Goal: Transaction & Acquisition: Purchase product/service

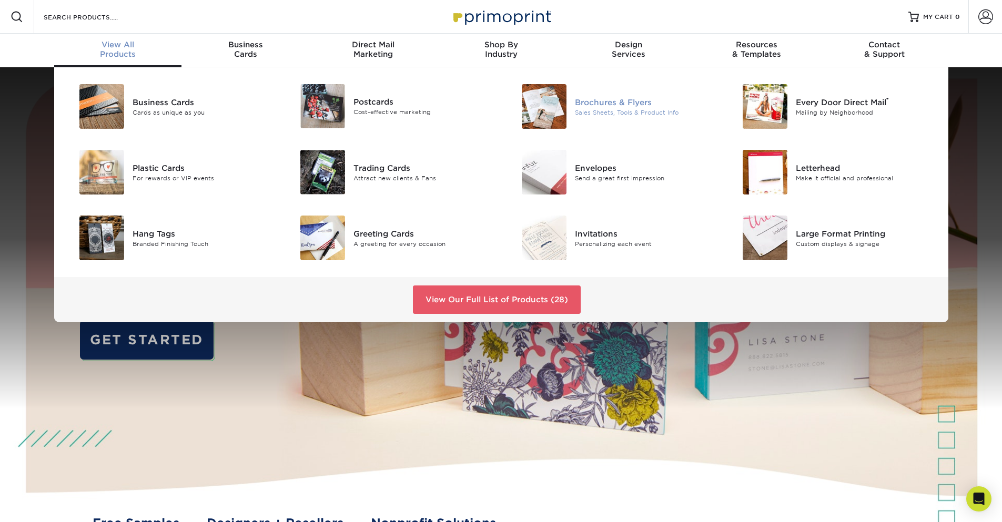
click at [613, 109] on div "Sales Sheets, Tools & Product Info" at bounding box center [644, 112] width 139 height 9
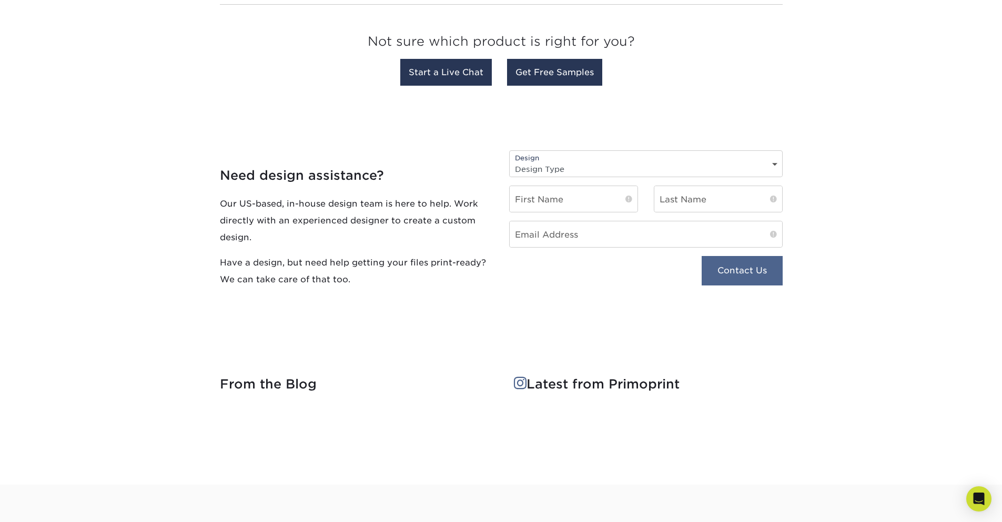
scroll to position [1013, 0]
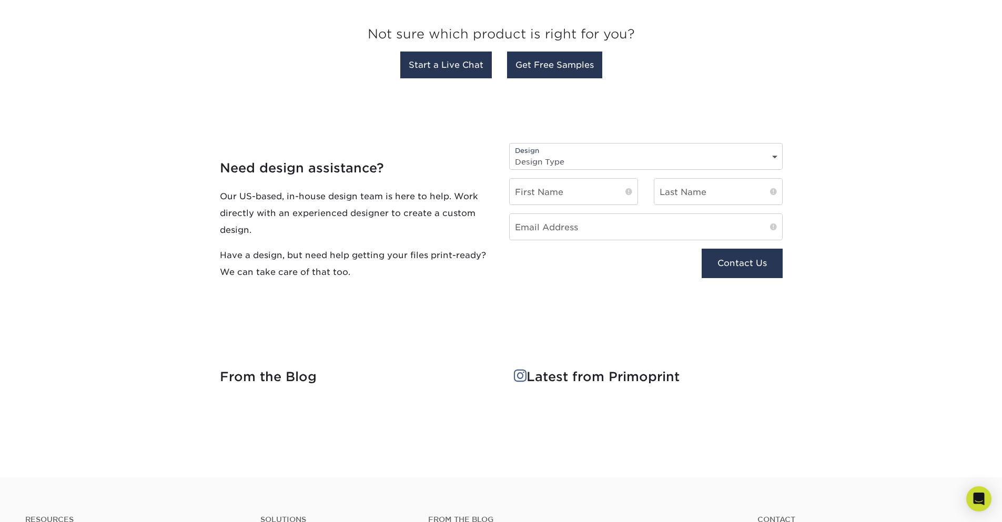
click at [771, 157] on select "Design Type Design Edits New Design" at bounding box center [646, 161] width 272 height 15
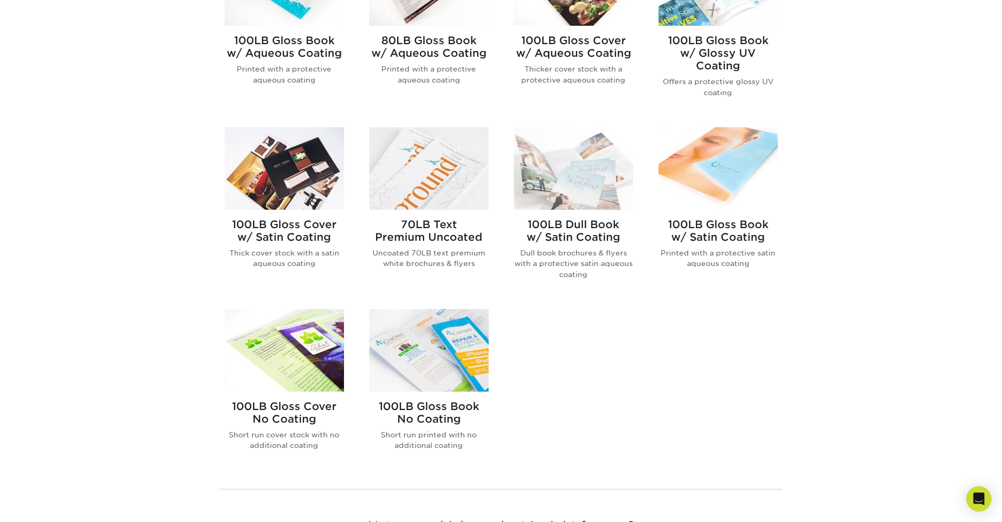
scroll to position [684, 0]
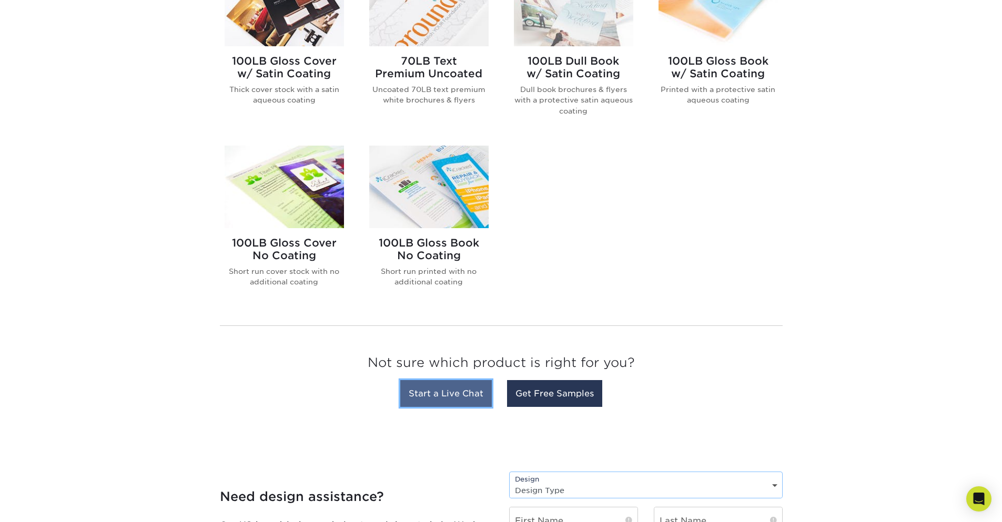
click at [456, 390] on link "Start a Live Chat" at bounding box center [446, 393] width 92 height 27
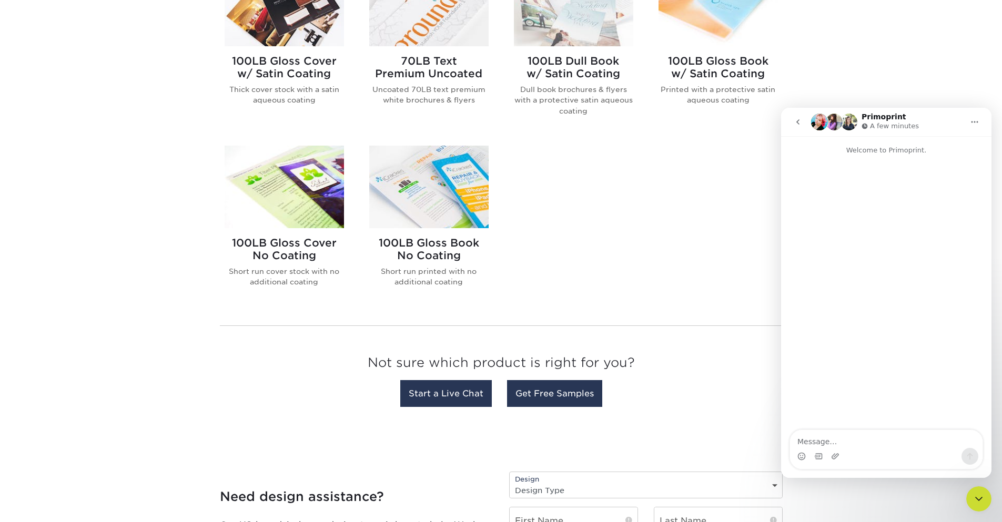
scroll to position [0, 0]
click at [865, 447] on textarea "Message…" at bounding box center [886, 439] width 193 height 18
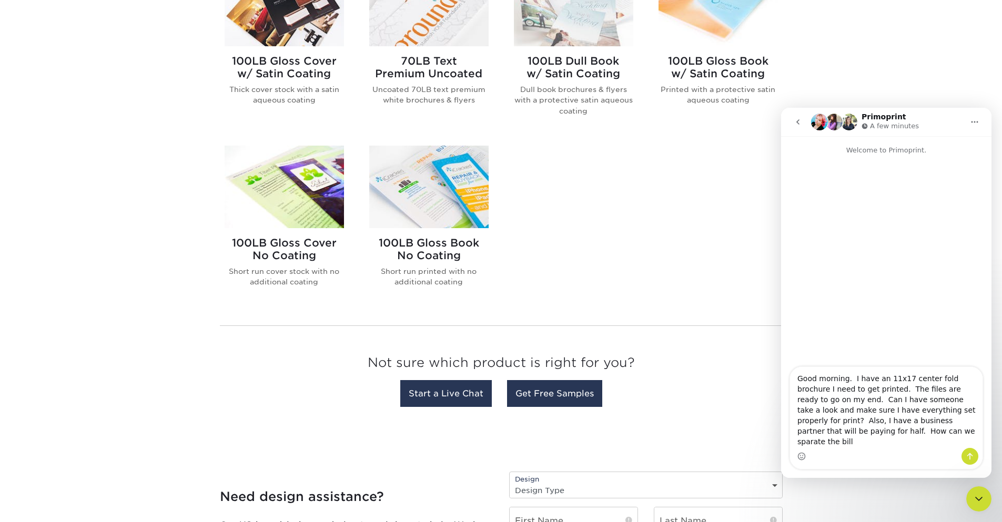
type textarea "Good morning. I have an 11x17 center fold brochure I need to get printed. The f…"
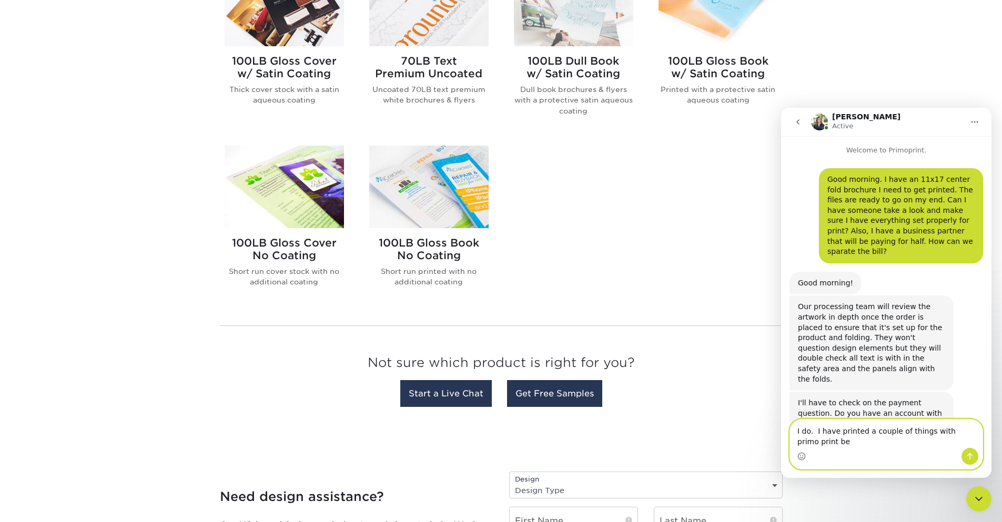
scroll to position [7, 0]
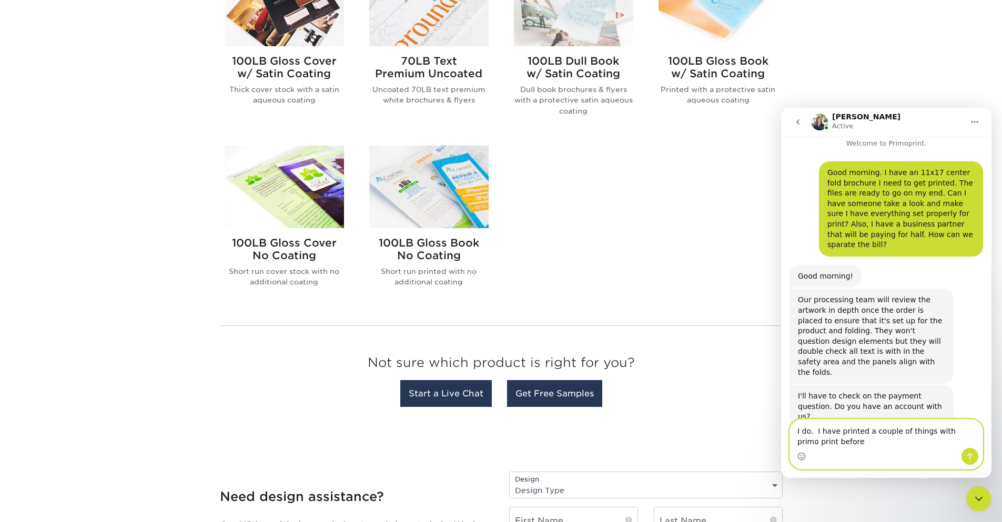
type textarea "I do. I have printed a couple of things with primo print before."
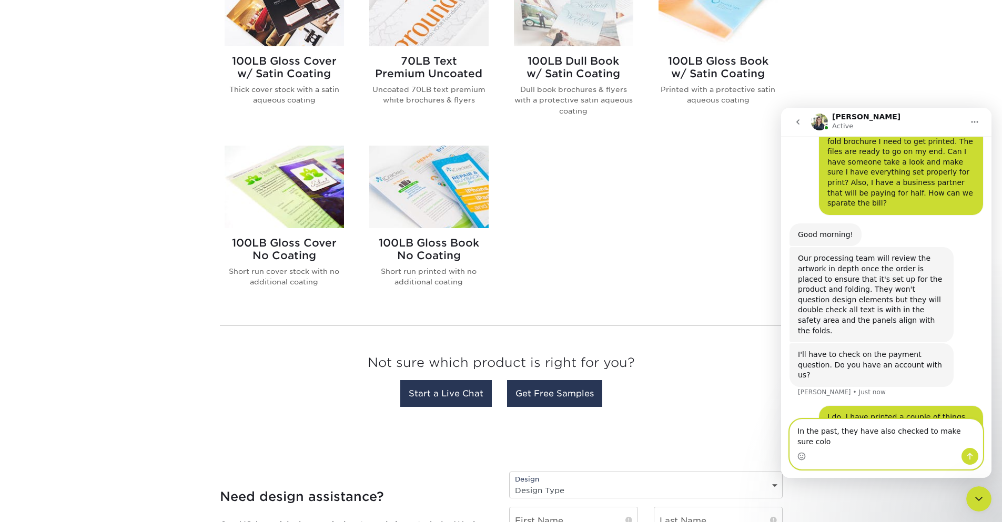
scroll to position [38, 0]
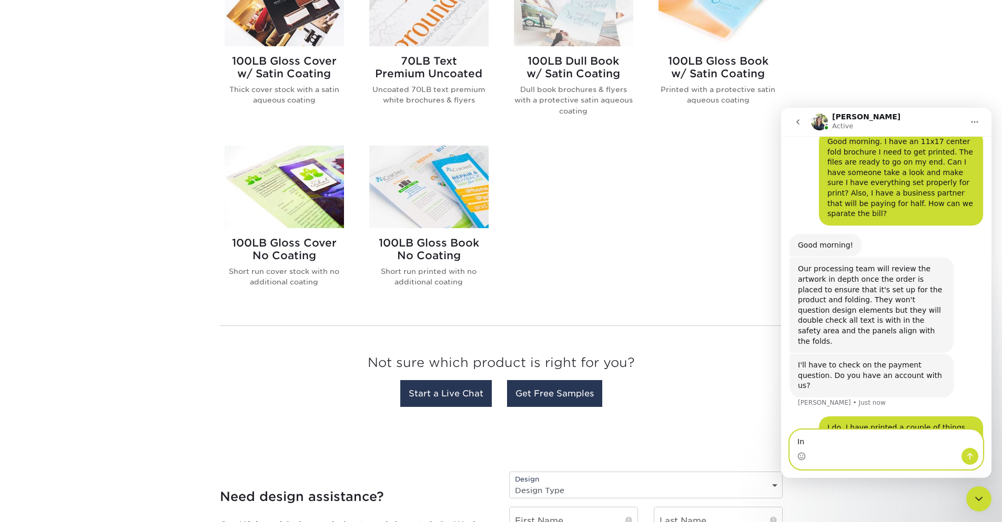
type textarea "I"
click at [783, 375] on div "Good morning. I have an 11x17 center fold brochure I need to get printed. The f…" at bounding box center [886, 290] width 210 height 345
click at [976, 117] on button "Home" at bounding box center [975, 122] width 20 height 20
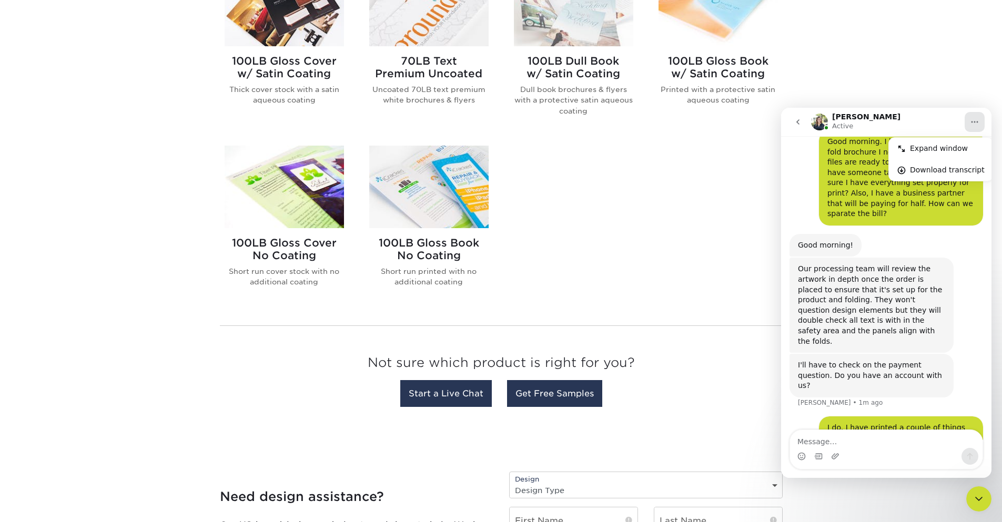
click at [903, 94] on div "Get started below by choosing your paper, finish, and features: Filtered Matche…" at bounding box center [501, 72] width 1002 height 731
click at [656, 191] on div "100LB Gloss Book w/ Aqueous Coating Printed with a protective aqueous coating 8…" at bounding box center [501, 42] width 579 height 550
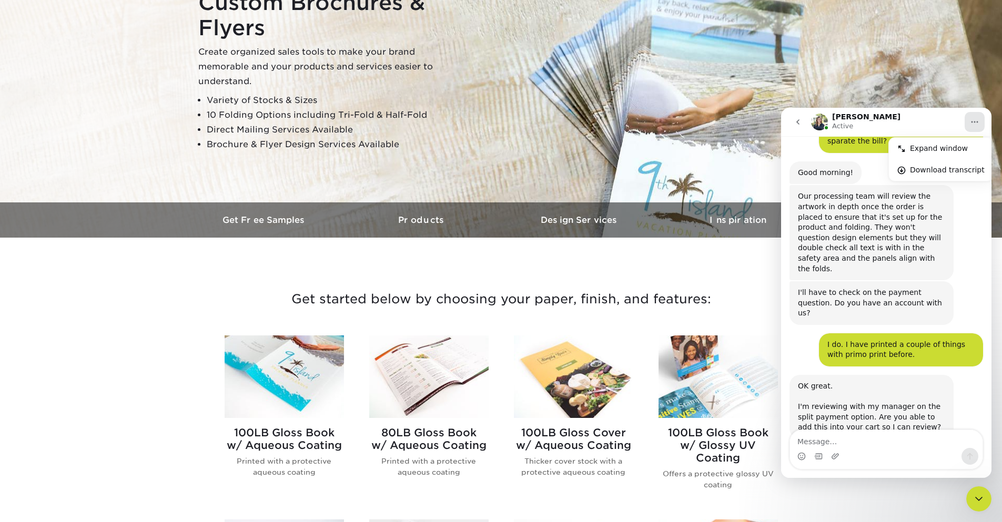
scroll to position [0, 0]
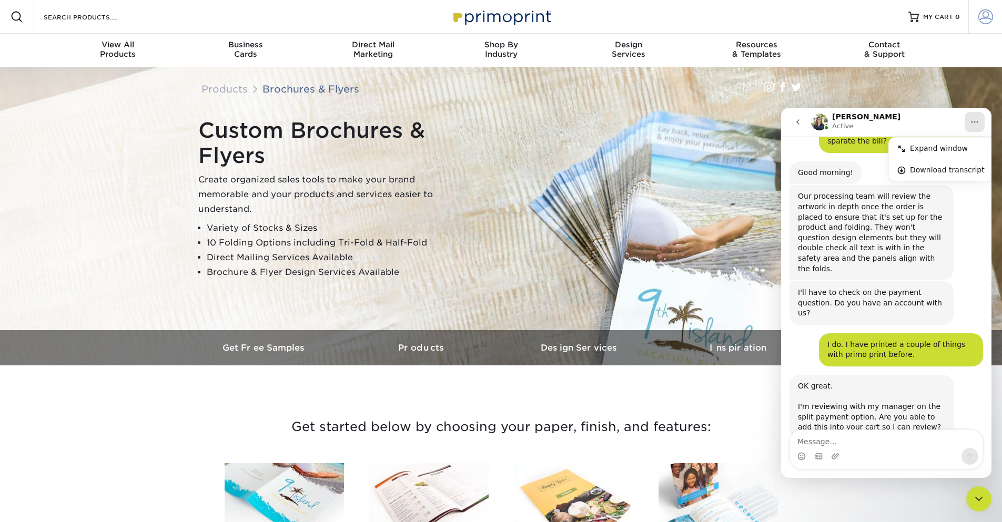
click at [981, 16] on span at bounding box center [985, 16] width 15 height 15
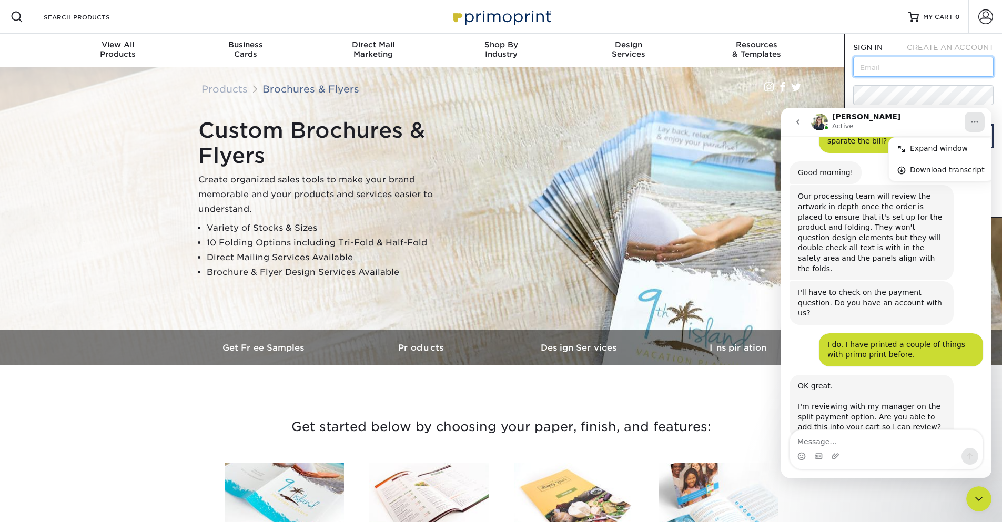
click at [909, 67] on input "text" at bounding box center [923, 67] width 140 height 20
click at [866, 434] on textarea "Message…" at bounding box center [886, 439] width 193 height 18
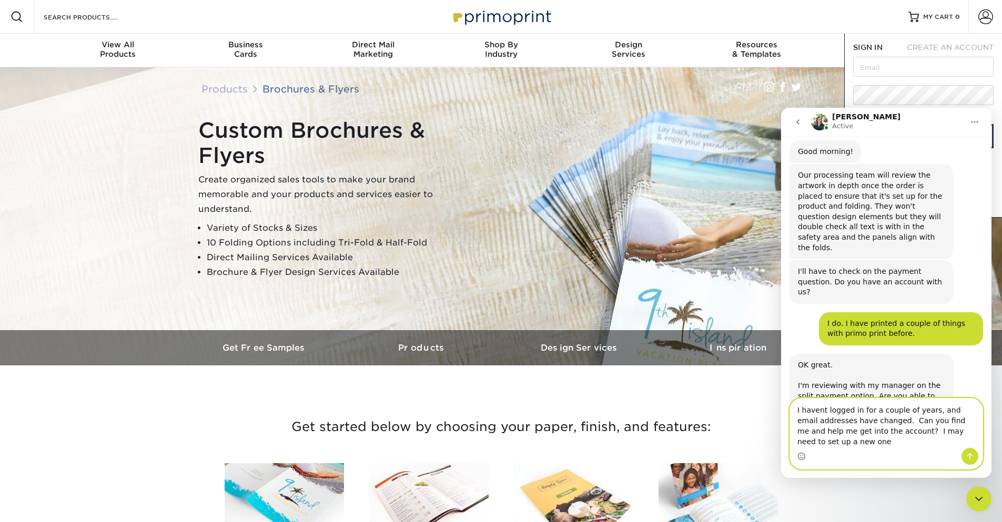
scroll to position [142, 0]
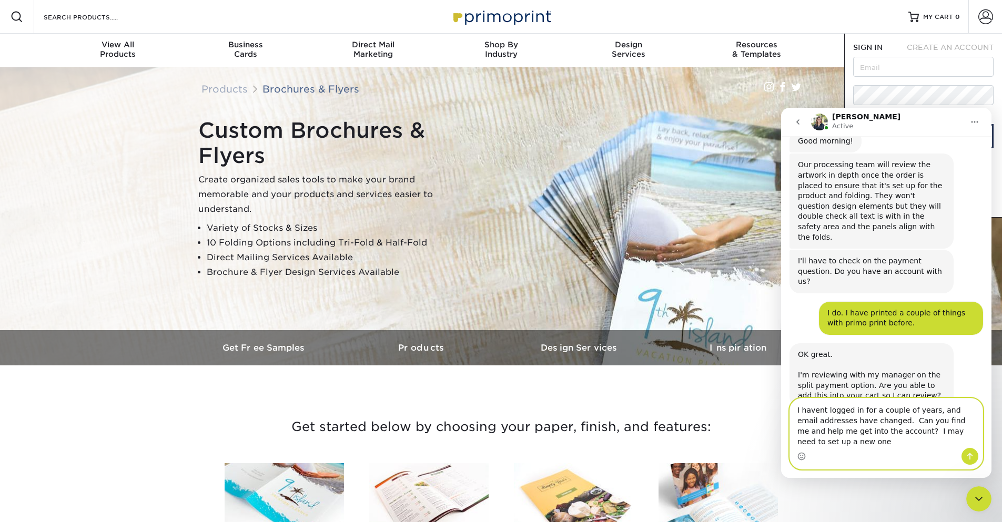
type textarea "I havent logged in for a couple of years, and email addresses have changed. Can…"
click at [875, 69] on input "text" at bounding box center [923, 67] width 140 height 20
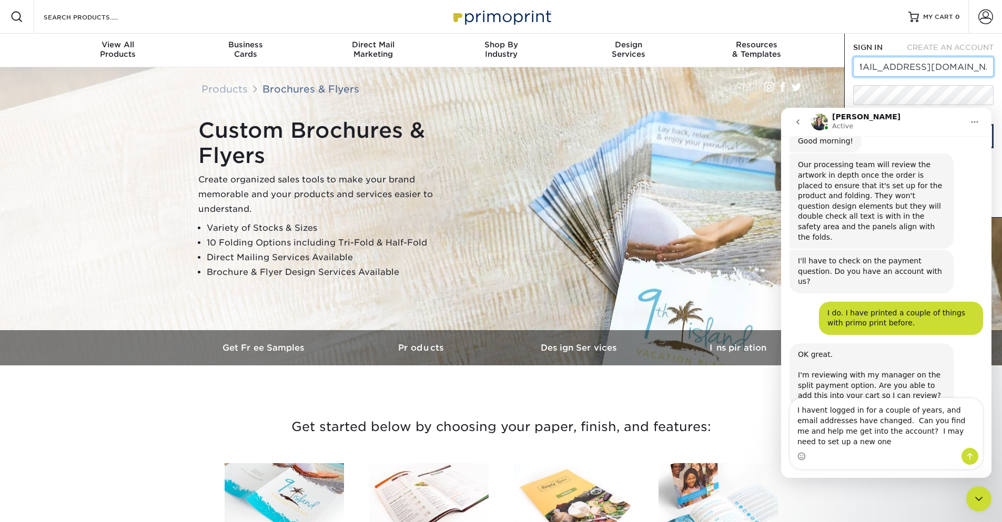
scroll to position [0, 24]
type input "appraisals@bluestemrealtyco.com"
click at [853, 52] on div "SIGN IN" at bounding box center [871, 47] width 52 height 11
click at [798, 120] on icon "go back" at bounding box center [797, 121] width 3 height 5
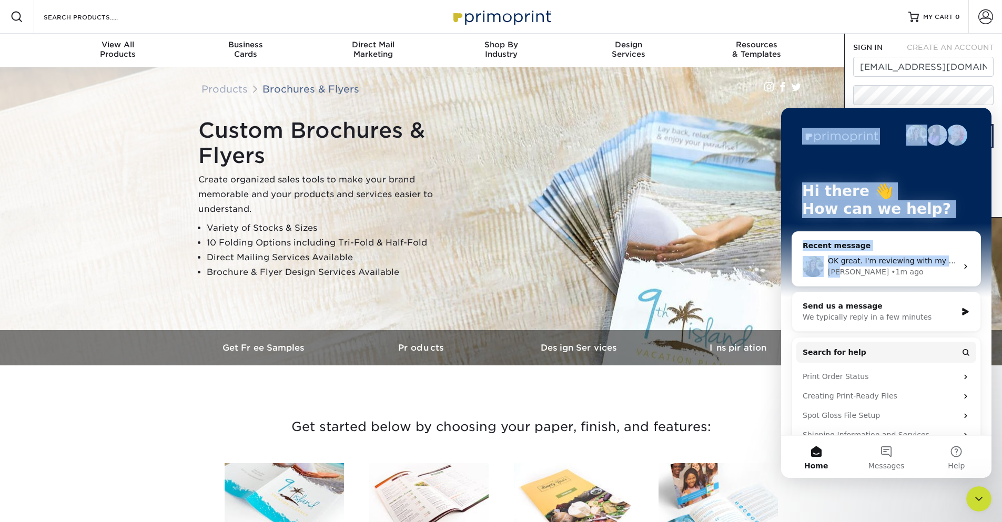
drag, startPoint x: 867, startPoint y: 120, endPoint x: 836, endPoint y: 273, distance: 156.3
click at [836, 273] on div "Hi there 👋 How can we help? Recent message OK great. I'm reviewing with my mana…" at bounding box center [886, 309] width 210 height 402
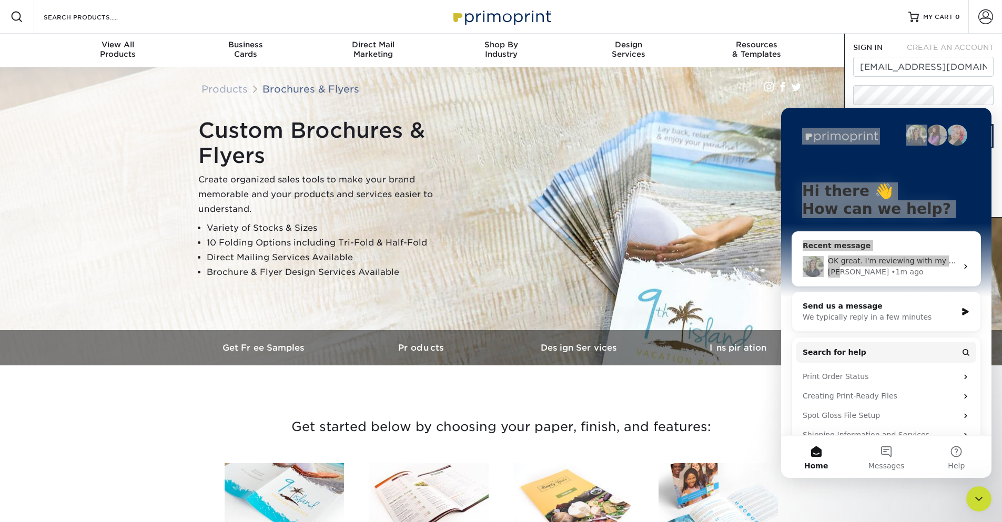
click at [985, 500] on div "Close Intercom Messenger" at bounding box center [978, 499] width 25 height 25
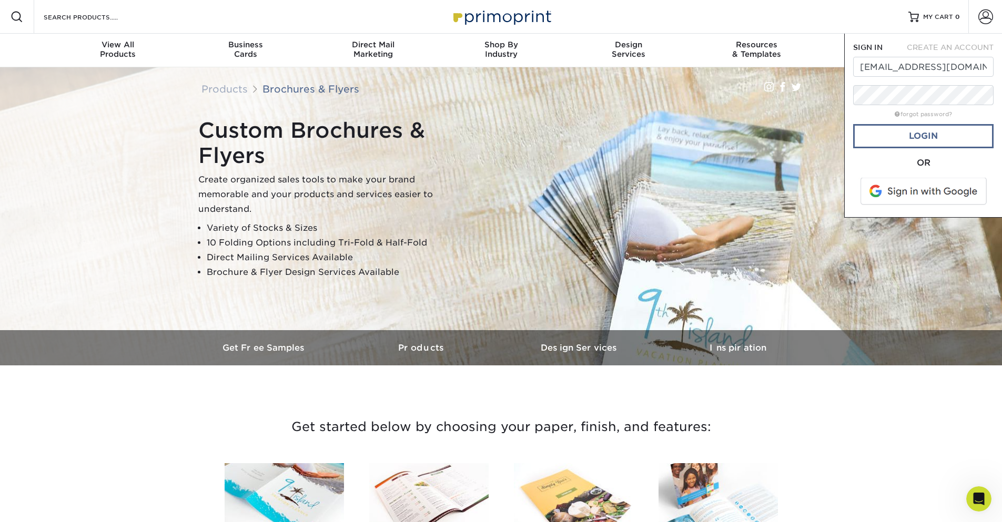
click at [933, 131] on link "Login" at bounding box center [923, 136] width 140 height 24
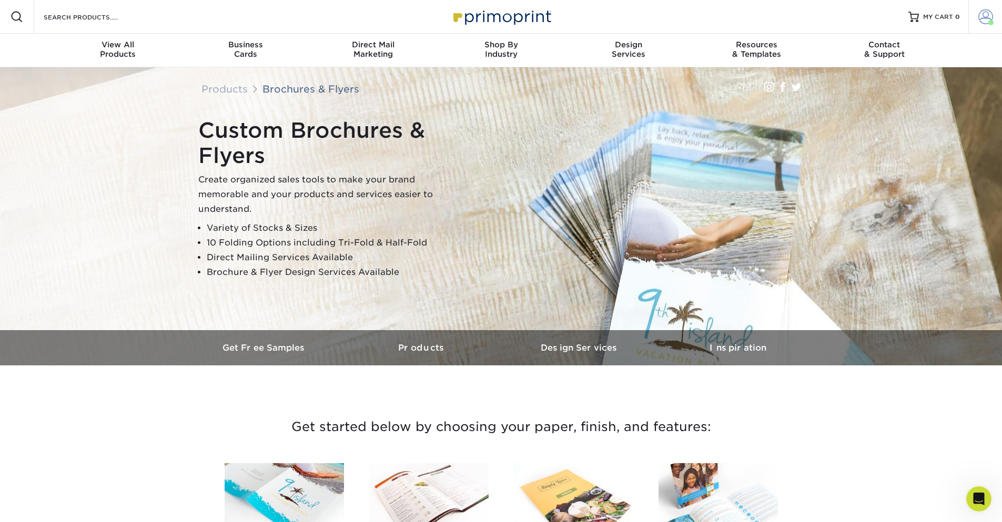
click at [984, 14] on span at bounding box center [985, 16] width 15 height 15
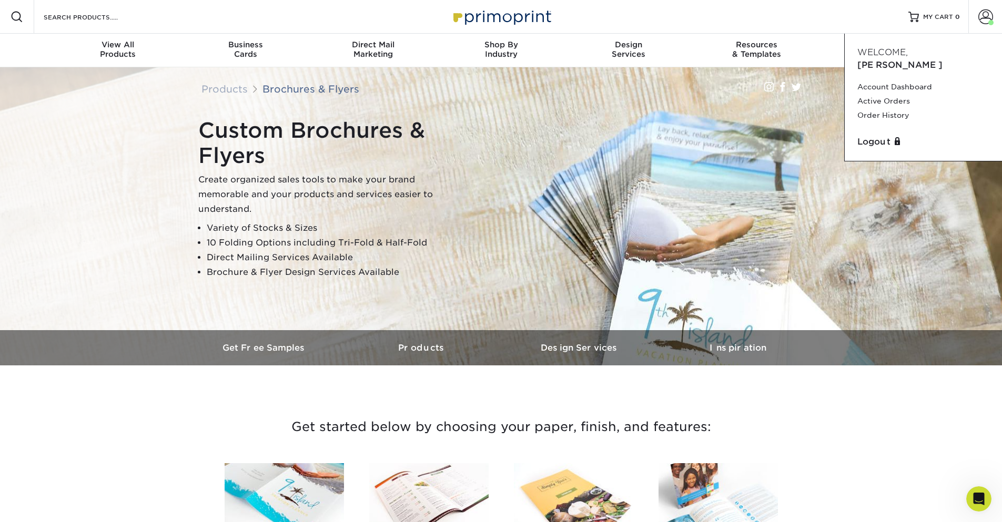
click at [841, 14] on div "Resources Menu Search Products Account Welcome, Michael Account Dashboard Activ…" at bounding box center [501, 17] width 1002 height 34
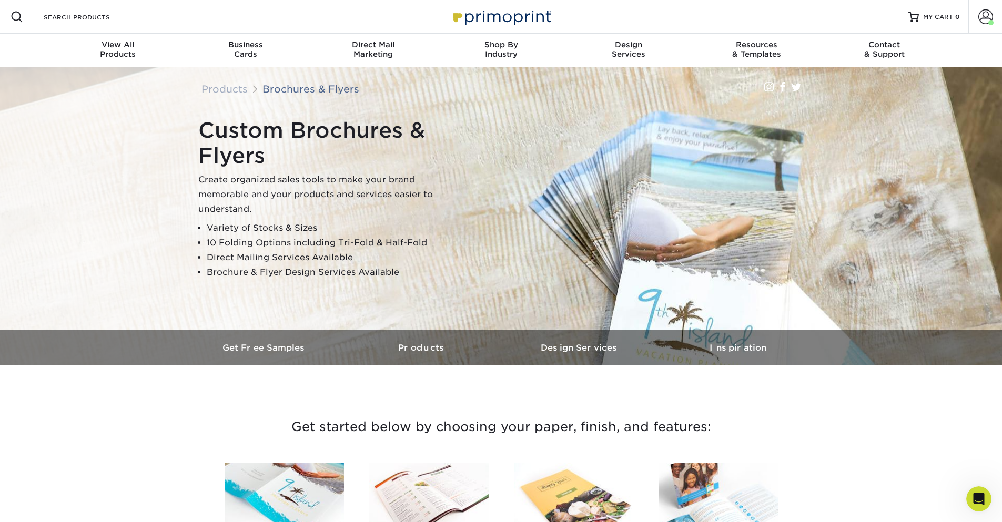
click at [981, 502] on icon "Open Intercom Messenger" at bounding box center [978, 499] width 17 height 17
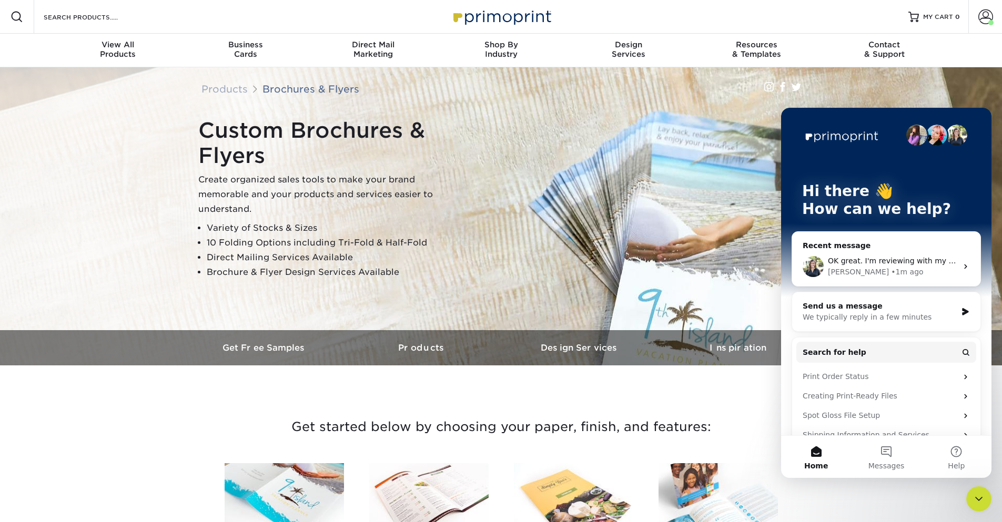
scroll to position [75, 0]
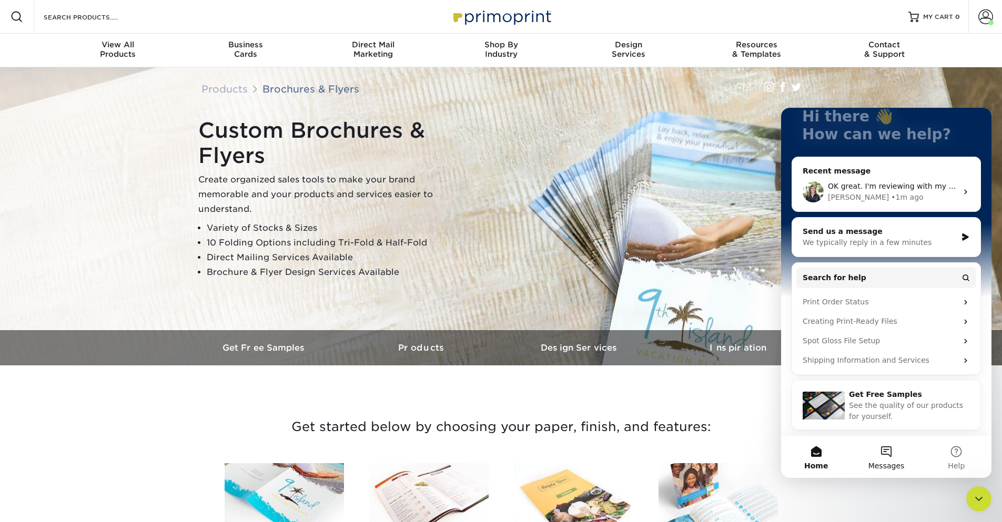
click at [882, 451] on button "Messages" at bounding box center [886, 457] width 70 height 42
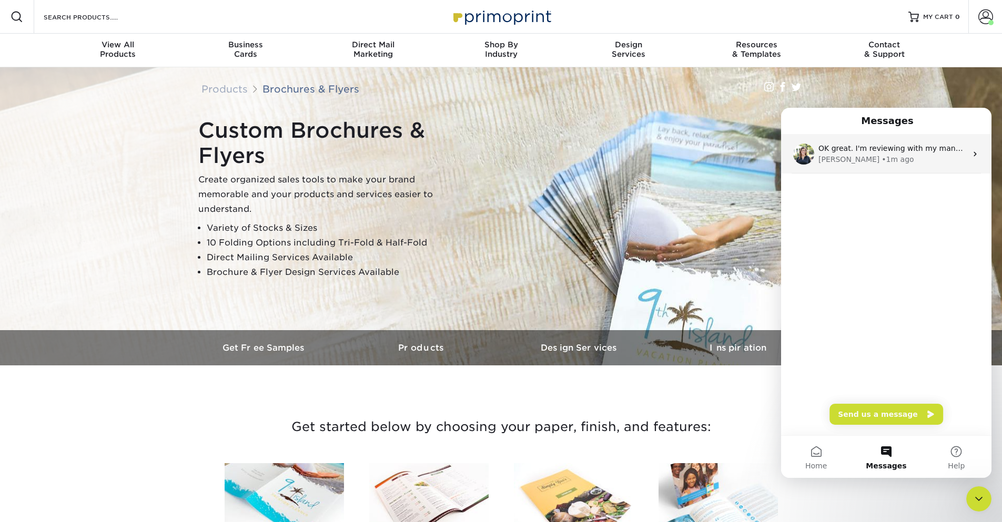
click at [963, 155] on div "OK great. I'm reviewing with my manager on the split payment option. Are you ab…" at bounding box center [886, 154] width 210 height 39
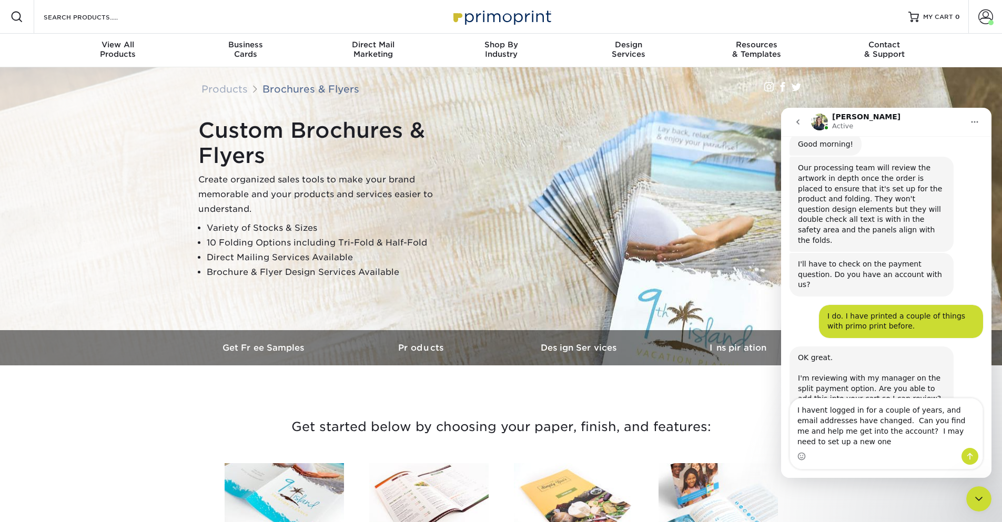
scroll to position [142, 0]
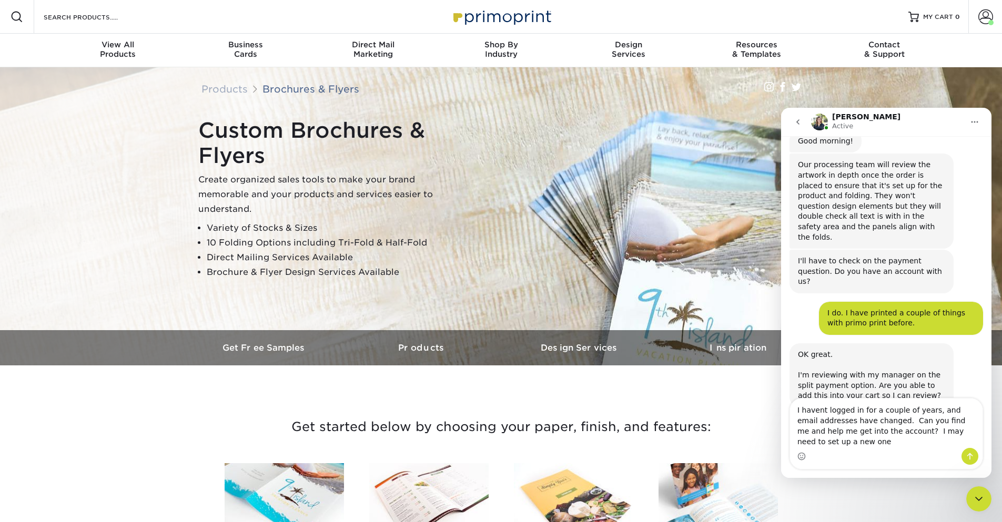
drag, startPoint x: 821, startPoint y: 440, endPoint x: 792, endPoint y: 409, distance: 42.8
click at [793, 411] on textarea "I havent logged in for a couple of years, and email addresses have changed. Can…" at bounding box center [886, 423] width 193 height 49
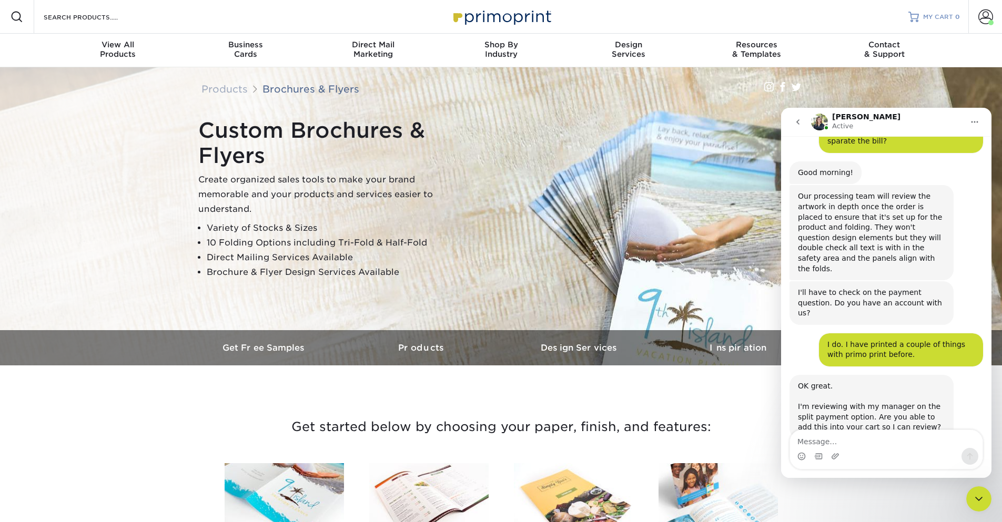
click at [939, 14] on span "MY CART" at bounding box center [938, 17] width 30 height 9
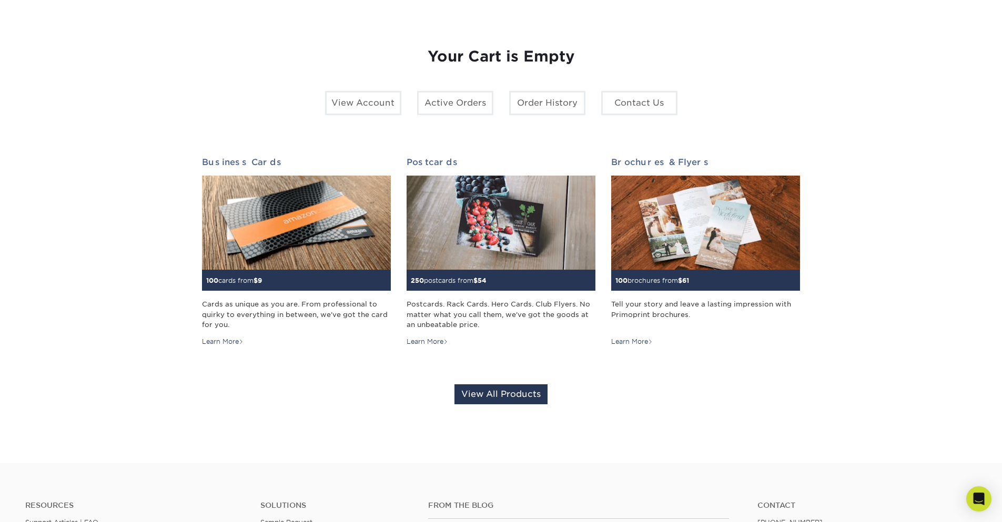
scroll to position [105, 0]
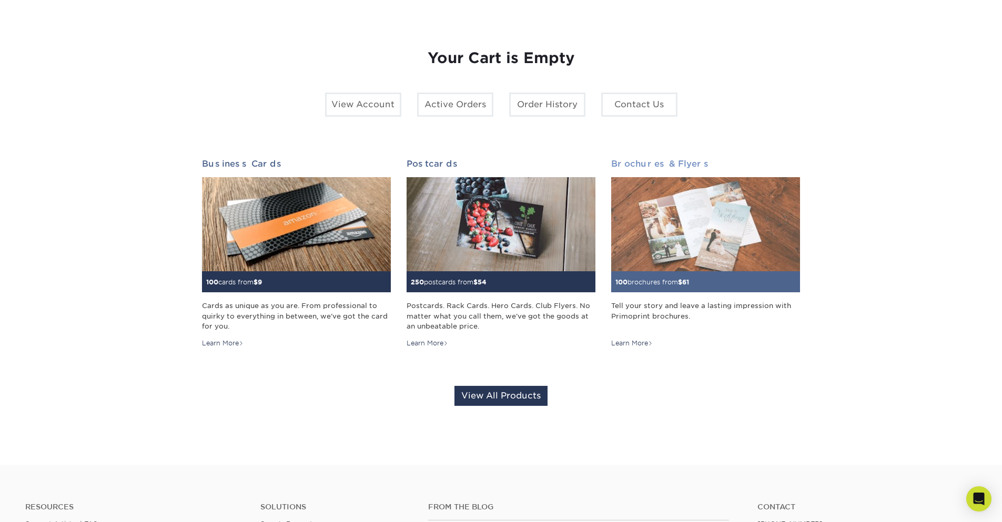
click at [710, 287] on div "100 brochures from $ 61" at bounding box center [705, 281] width 189 height 21
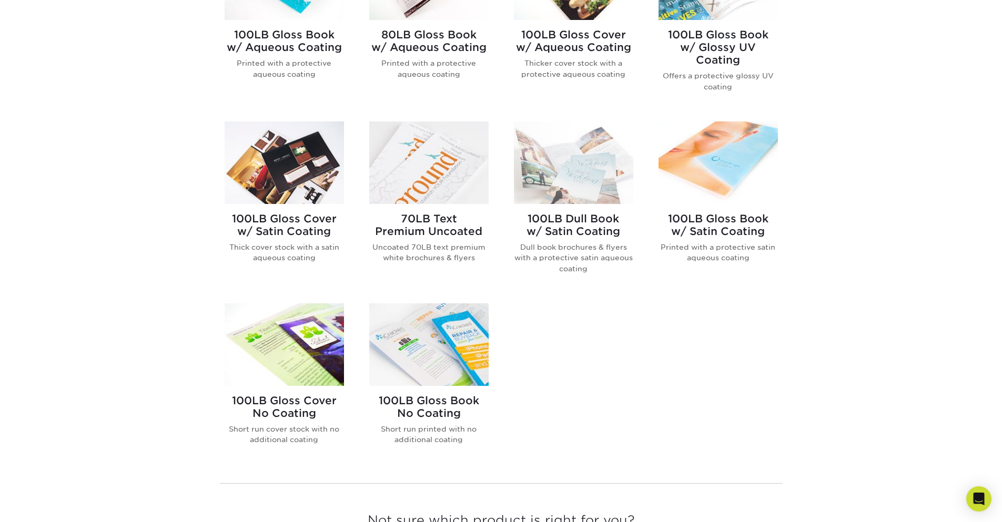
scroll to position [842, 0]
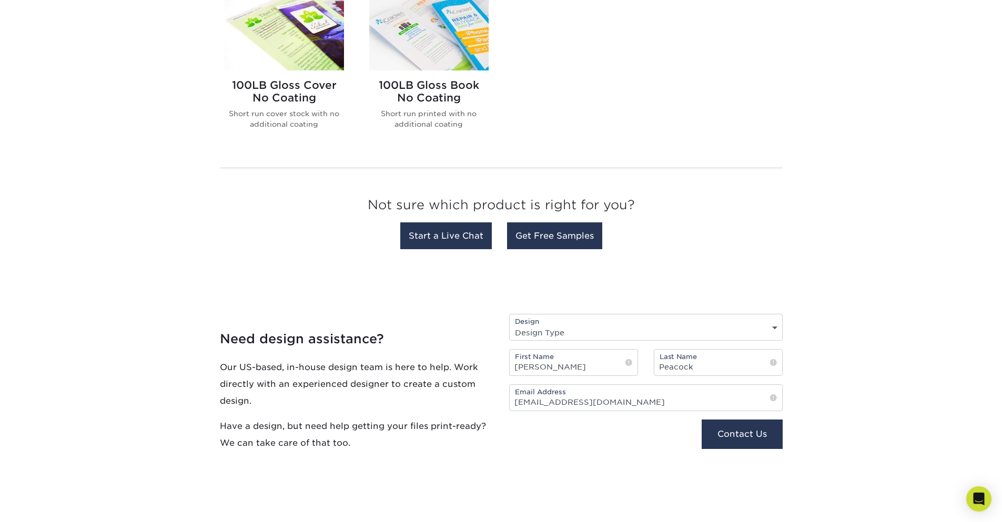
click at [765, 321] on div "Design Design Type Design Edits New Design" at bounding box center [646, 327] width 274 height 27
click at [769, 326] on select "Design Type Design Edits New Design" at bounding box center [646, 332] width 272 height 15
select select "New Design"
click at [510, 325] on select "Design Type Design Edits New Design" at bounding box center [646, 332] width 272 height 15
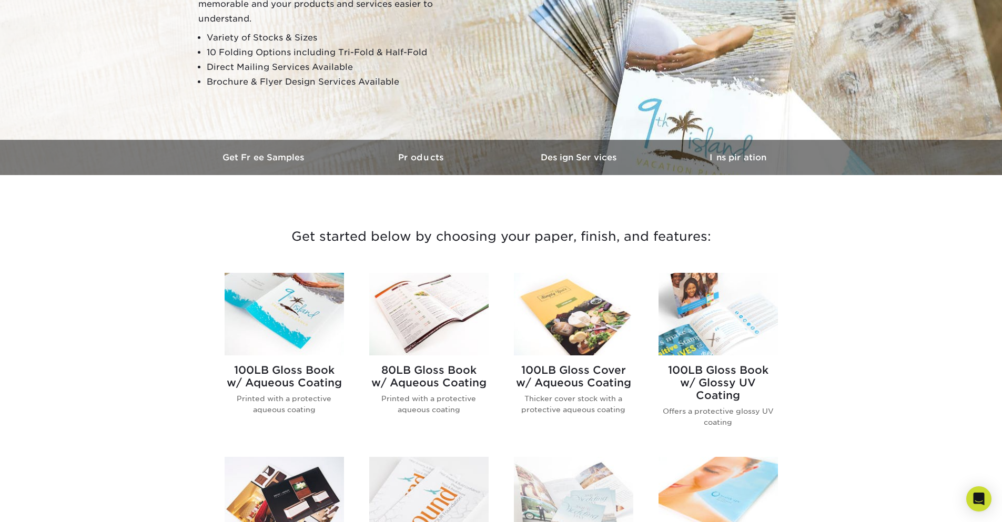
scroll to position [158, 0]
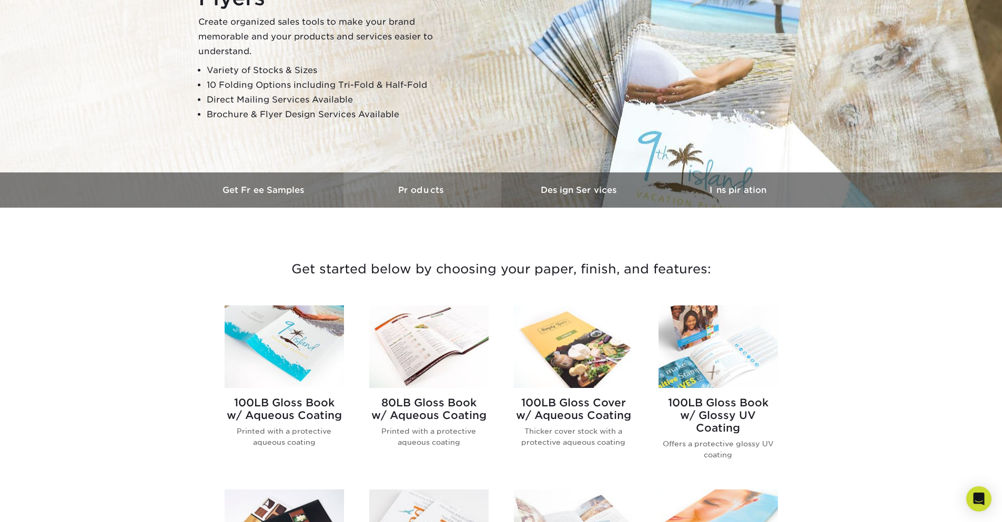
click at [427, 191] on h3 "Products" at bounding box center [422, 190] width 158 height 10
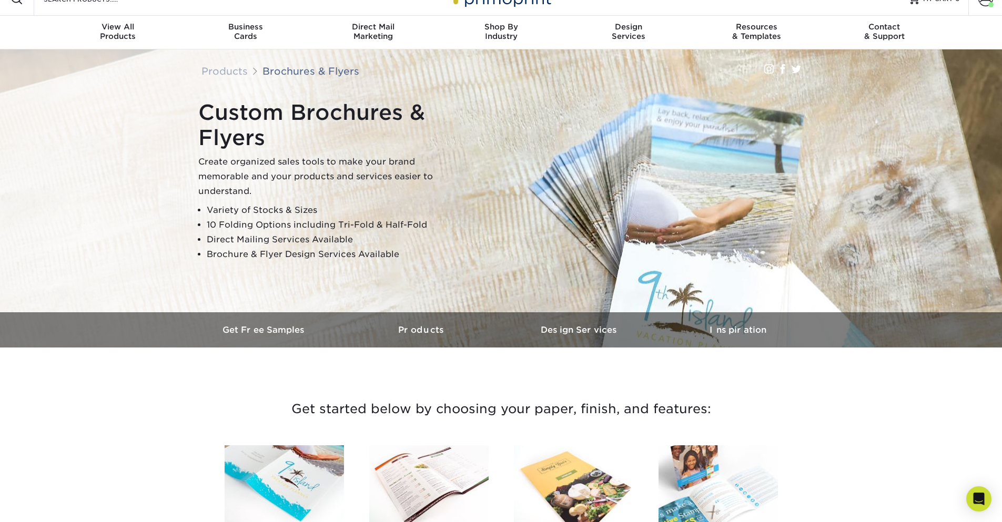
scroll to position [0, 0]
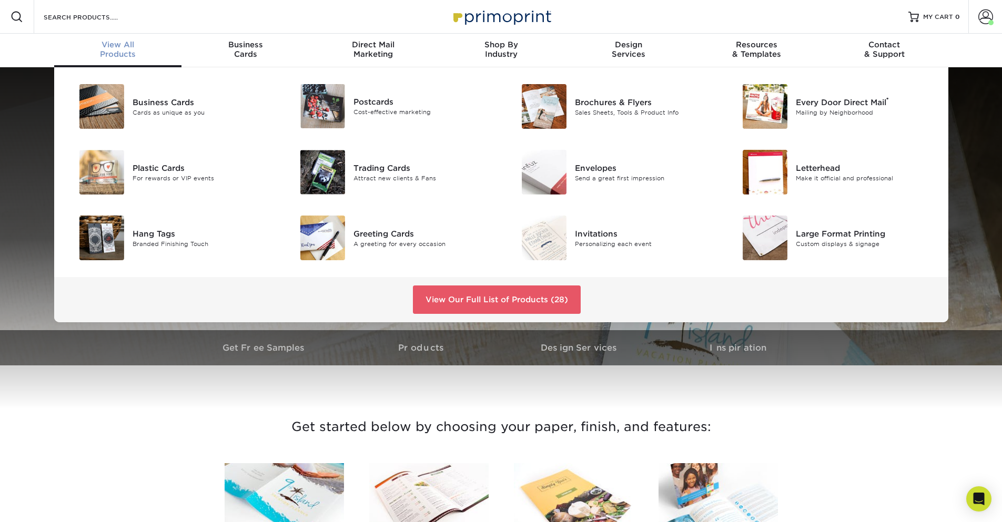
click at [110, 46] on span "View All" at bounding box center [118, 44] width 128 height 9
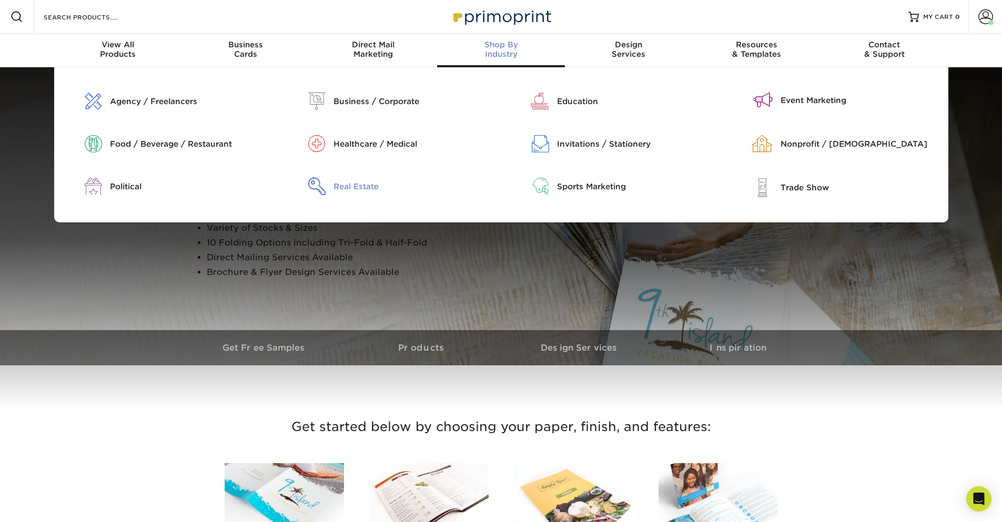
click at [358, 187] on div "Real Estate" at bounding box center [413, 187] width 160 height 12
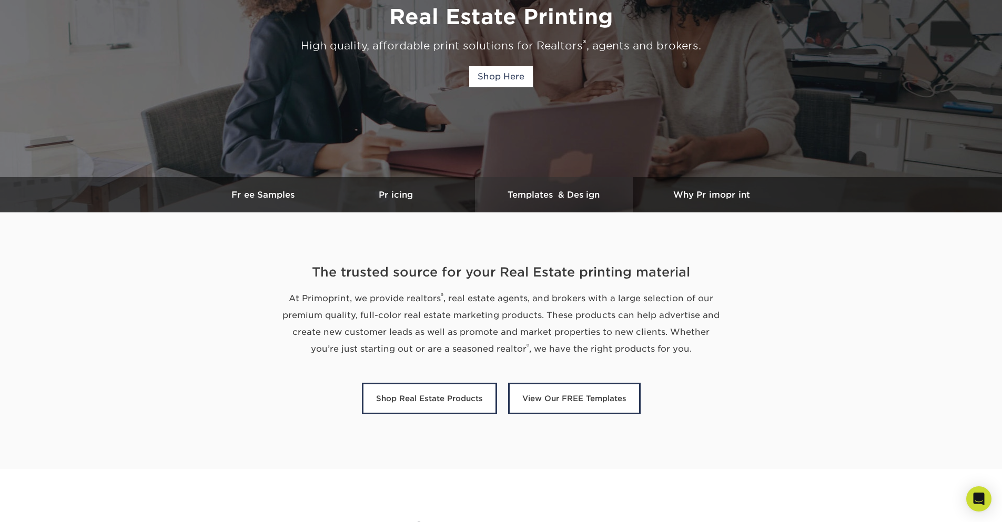
scroll to position [158, 0]
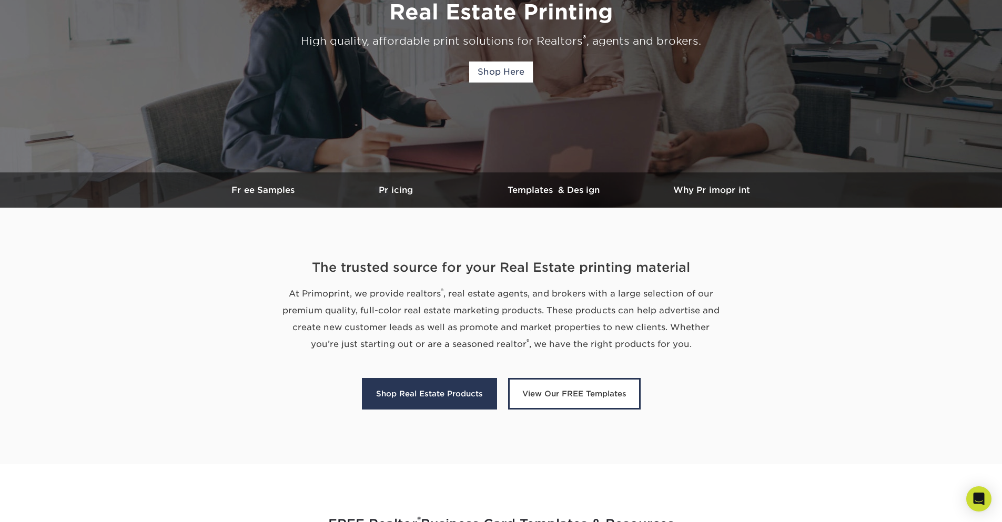
click at [437, 391] on link "Shop Real Estate Products" at bounding box center [429, 394] width 135 height 32
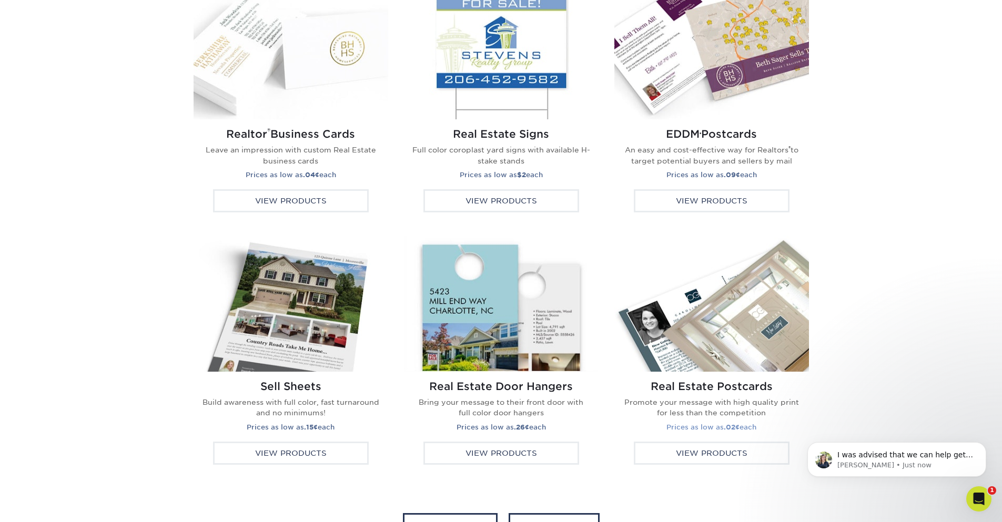
scroll to position [1930, 0]
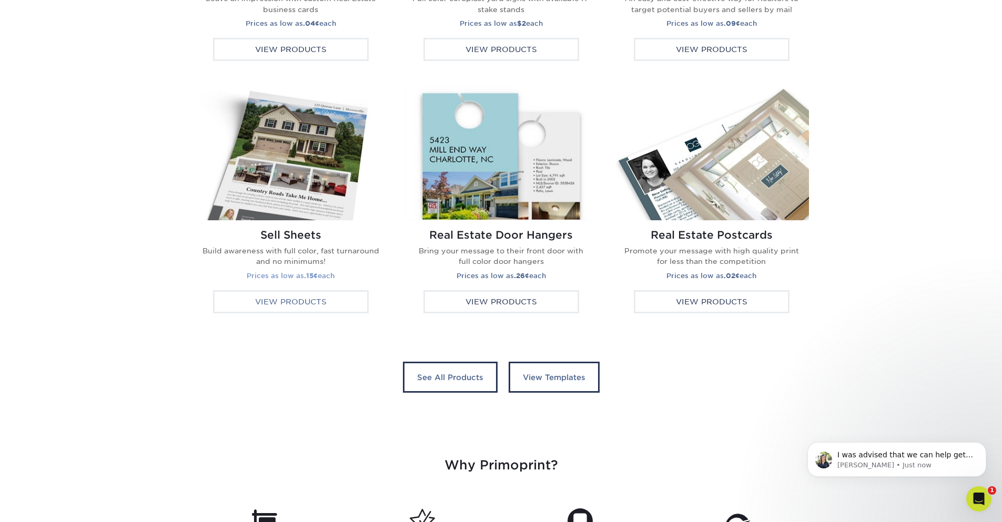
click at [295, 303] on div "View Products" at bounding box center [291, 301] width 156 height 23
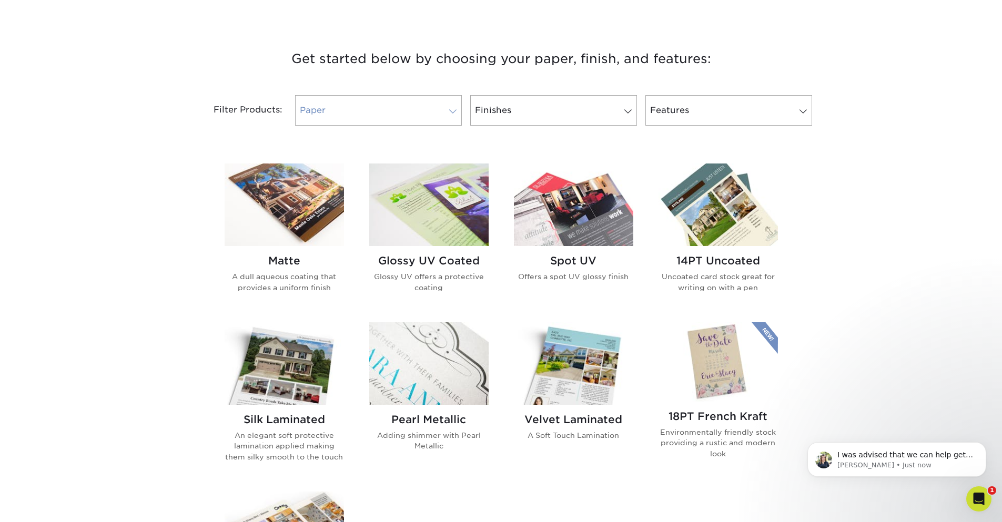
click at [446, 114] on span at bounding box center [453, 111] width 15 height 8
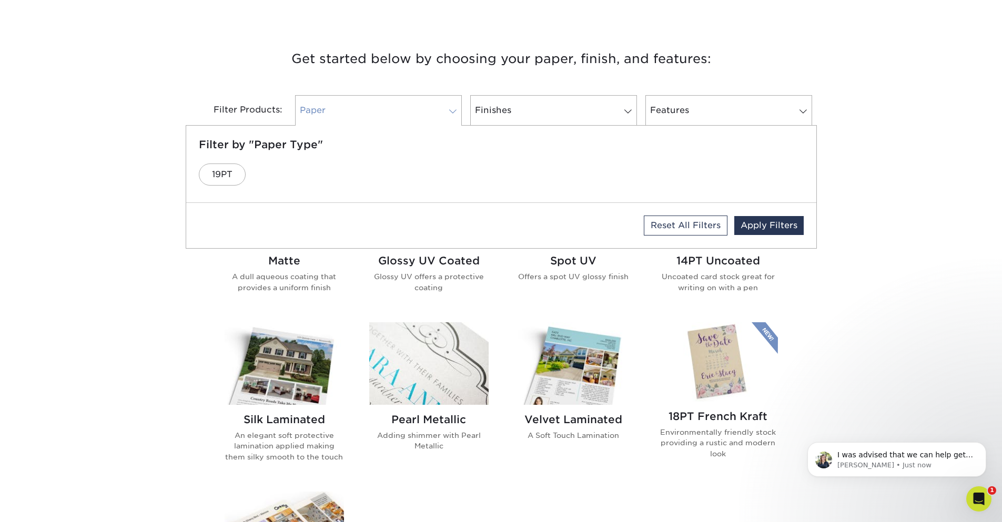
click at [446, 114] on span at bounding box center [453, 111] width 15 height 8
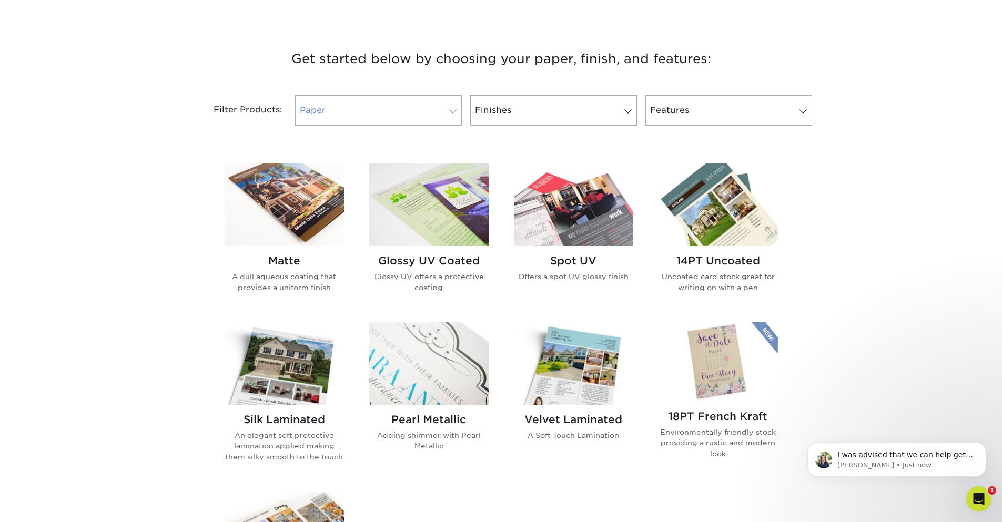
click at [446, 114] on span at bounding box center [453, 111] width 15 height 8
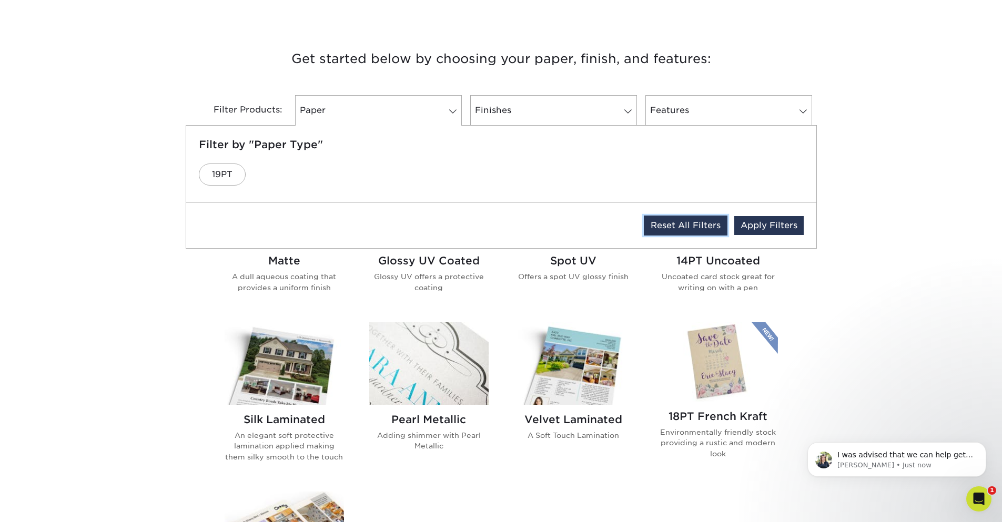
click at [705, 226] on link "Reset All Filters" at bounding box center [686, 226] width 84 height 20
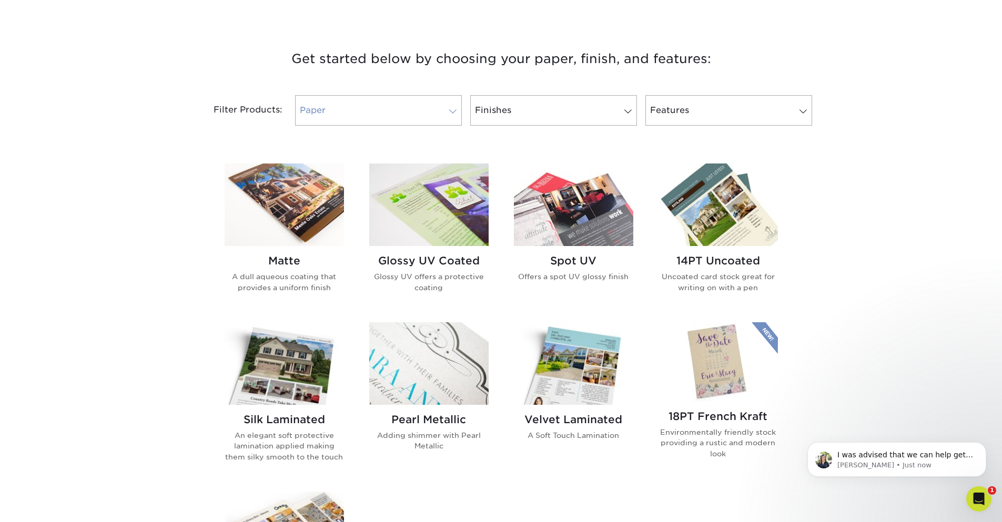
click at [451, 115] on span at bounding box center [453, 111] width 15 height 8
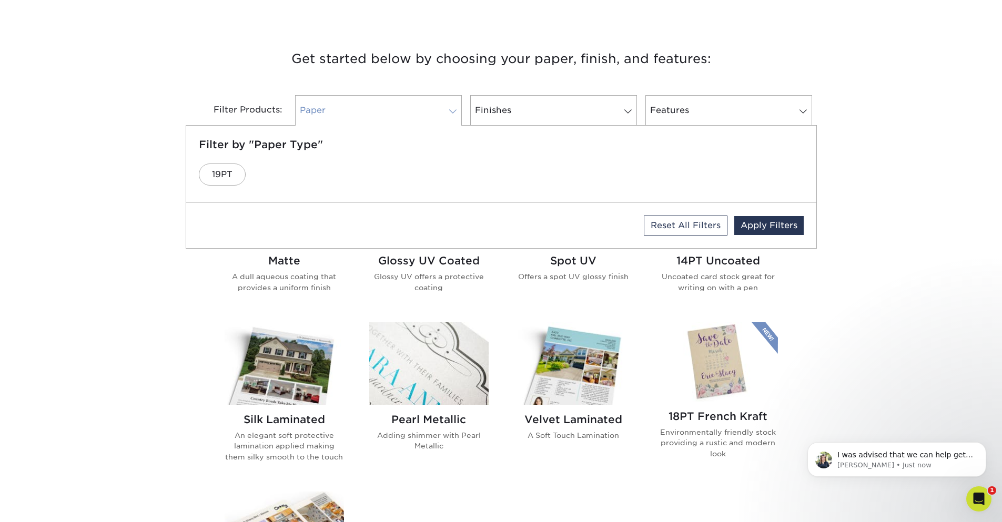
click at [451, 115] on span at bounding box center [453, 111] width 15 height 8
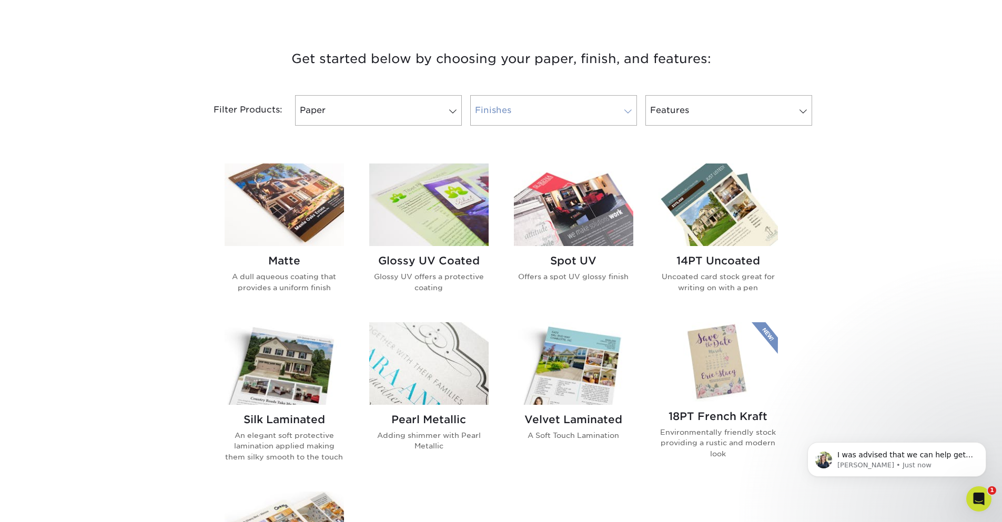
click at [596, 117] on link "Finishes 0" at bounding box center [553, 110] width 167 height 31
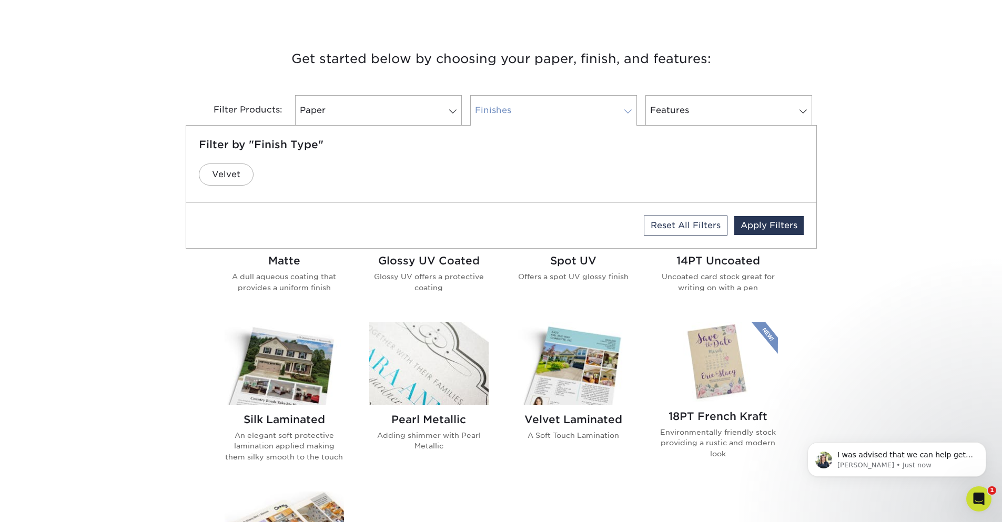
click at [596, 117] on link "Finishes 0" at bounding box center [553, 110] width 167 height 31
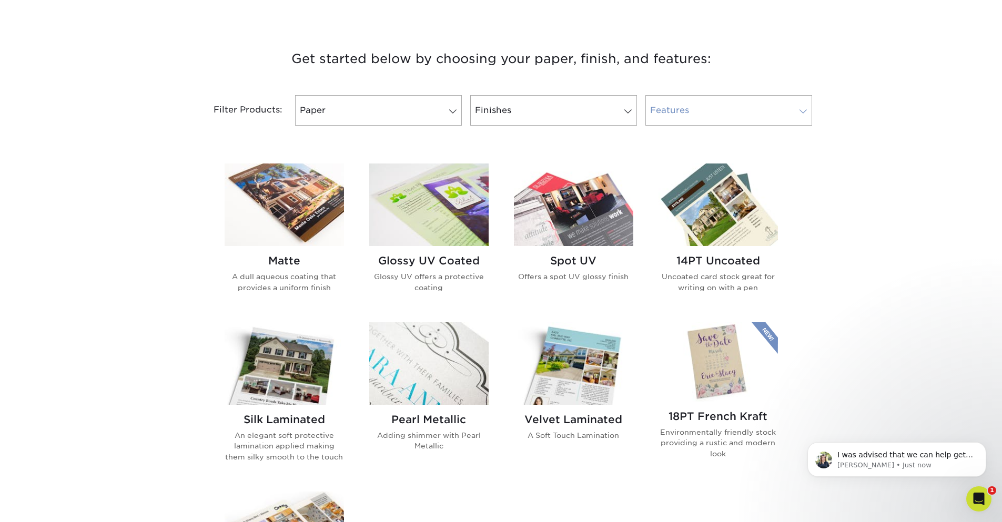
click at [714, 112] on link "Features 0" at bounding box center [728, 110] width 167 height 31
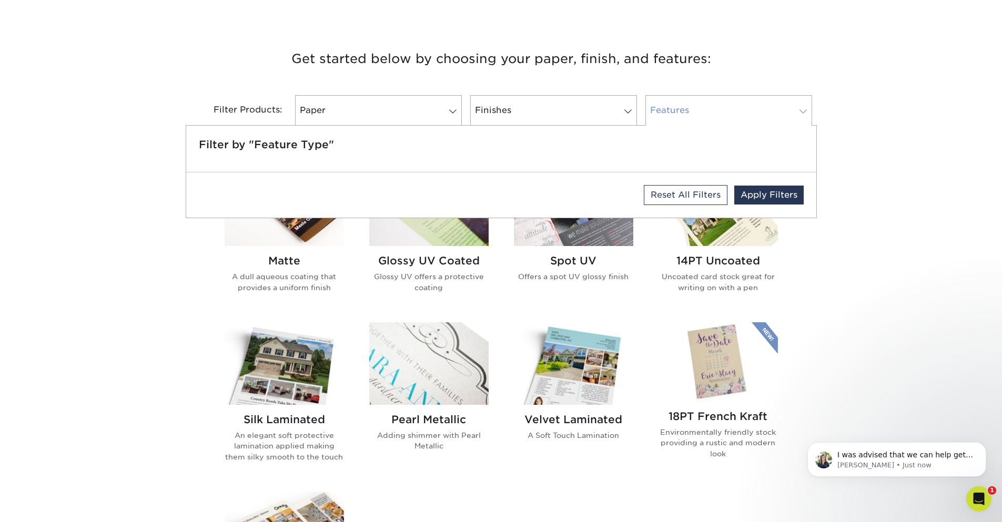
click at [714, 112] on link "Features 0" at bounding box center [728, 110] width 167 height 31
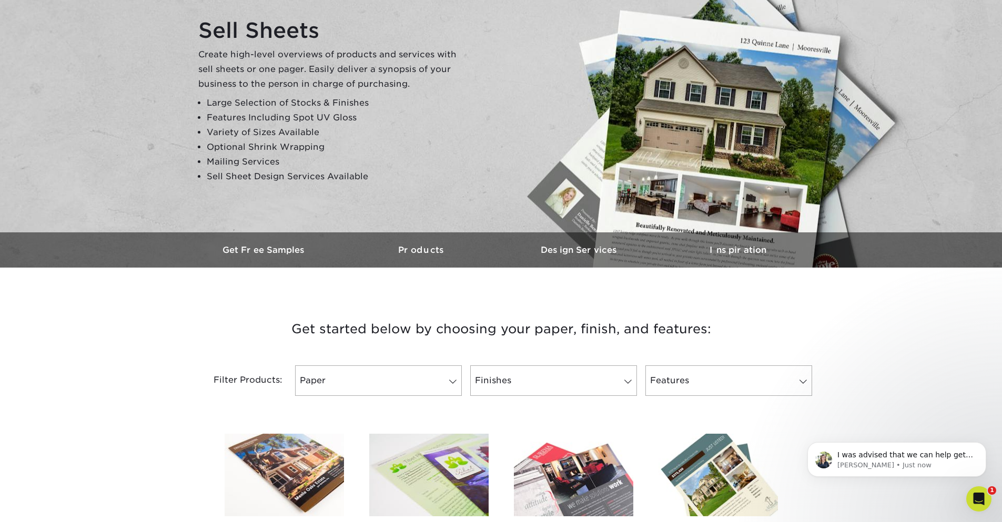
scroll to position [53, 0]
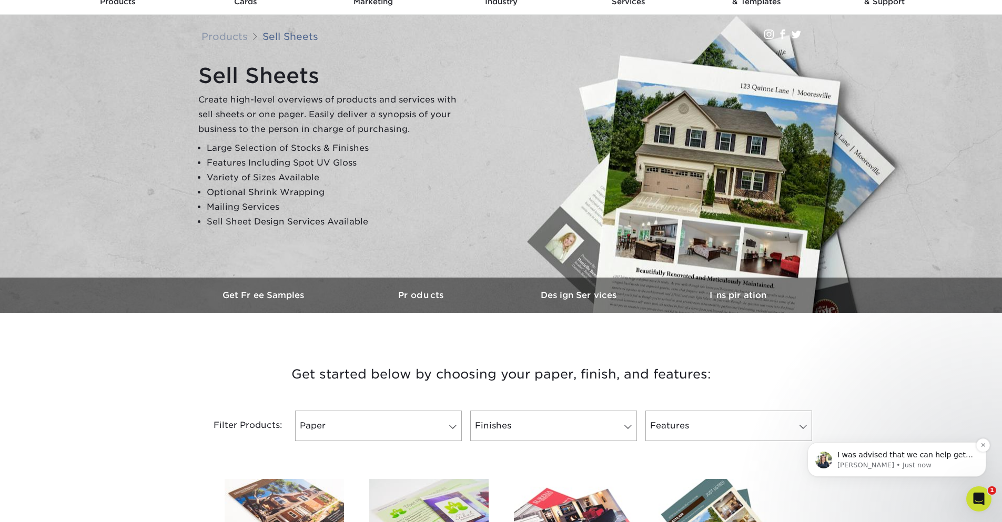
click at [881, 471] on div "I was advised that we can help get the order placed and then send you a link vi…" at bounding box center [896, 459] width 179 height 35
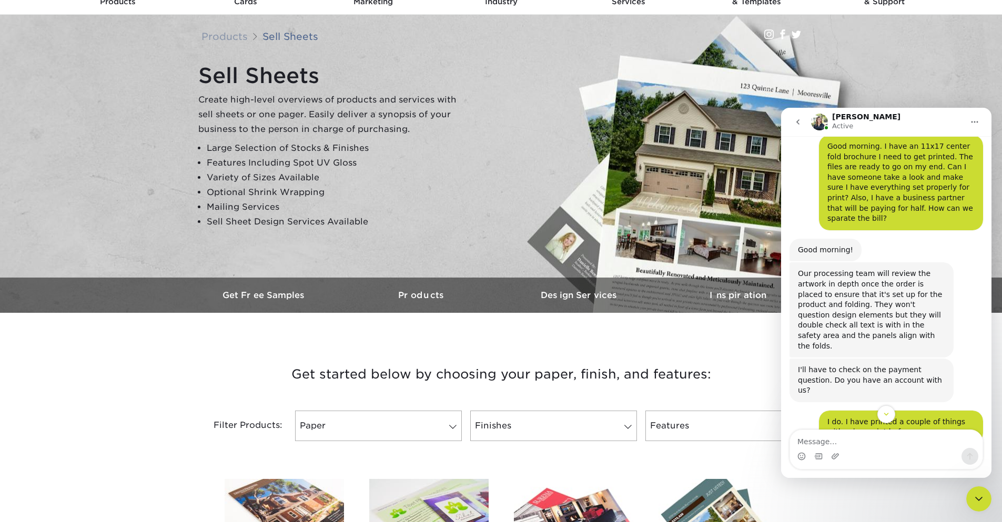
scroll to position [186, 0]
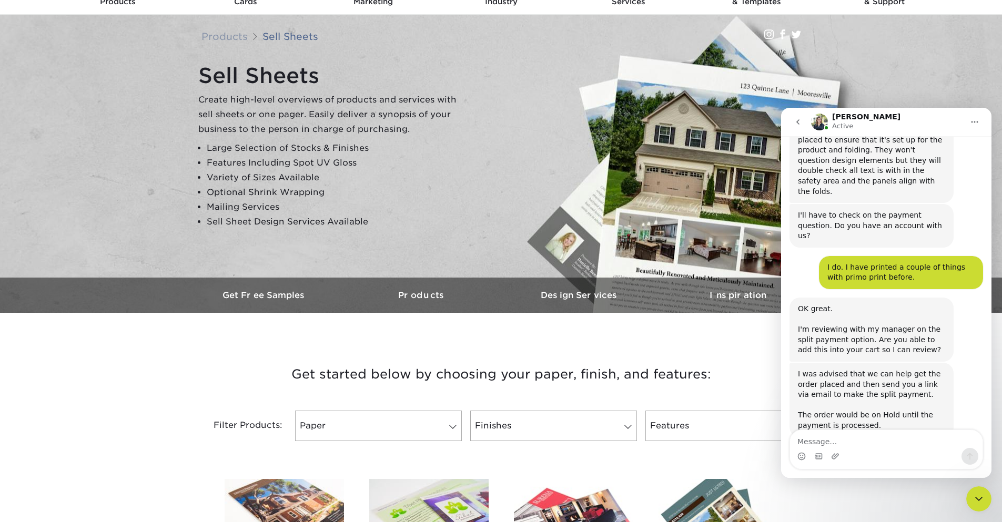
click at [865, 438] on textarea "Message…" at bounding box center [886, 439] width 193 height 18
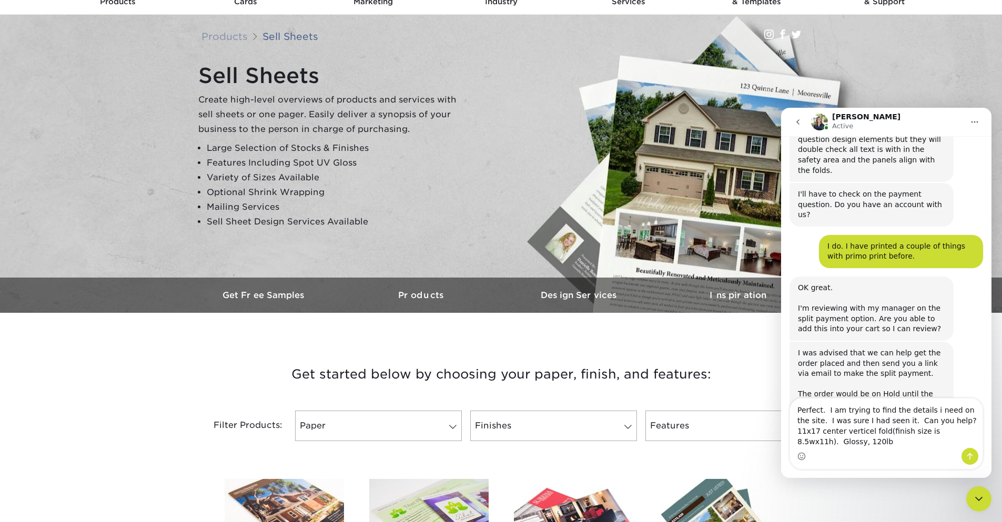
scroll to position [218, 0]
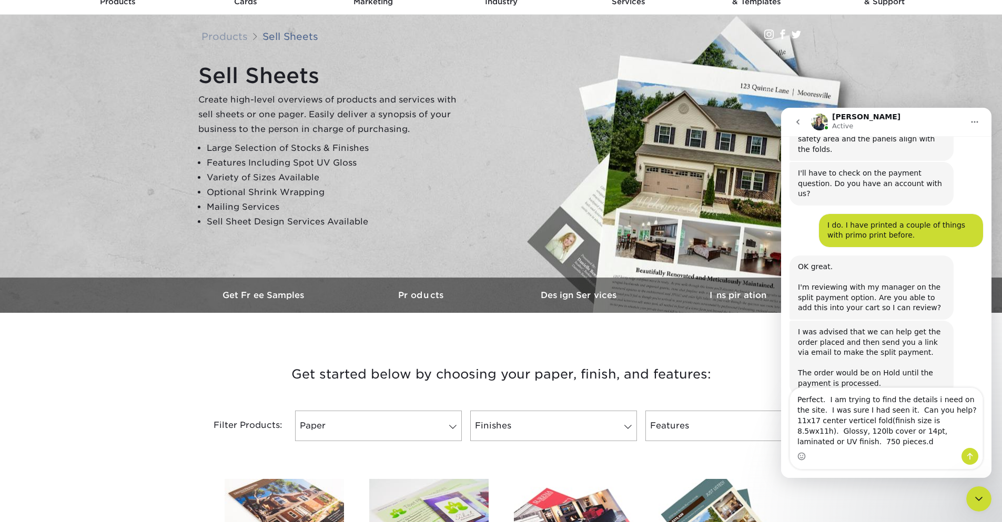
type textarea "Perfect. I am trying to find the details i need on the site. I was sure I had s…"
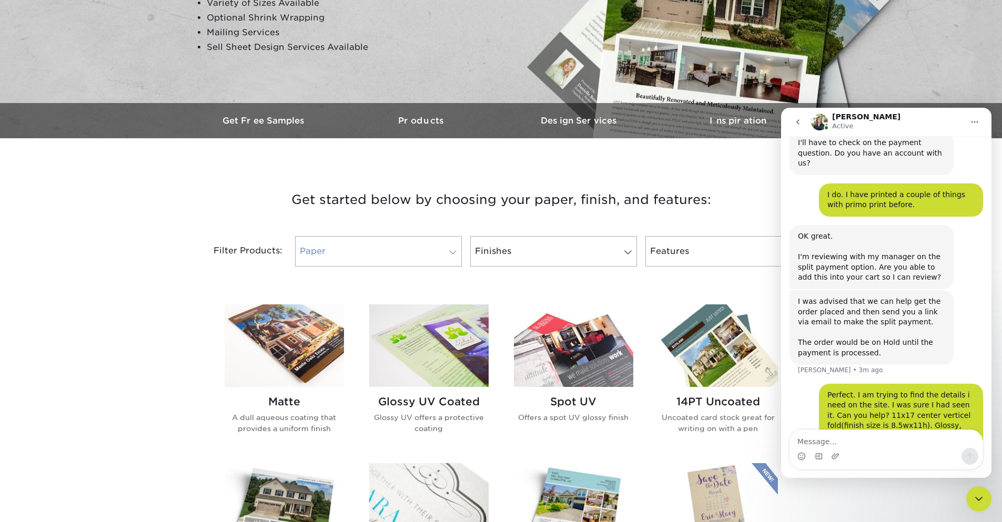
scroll to position [263, 0]
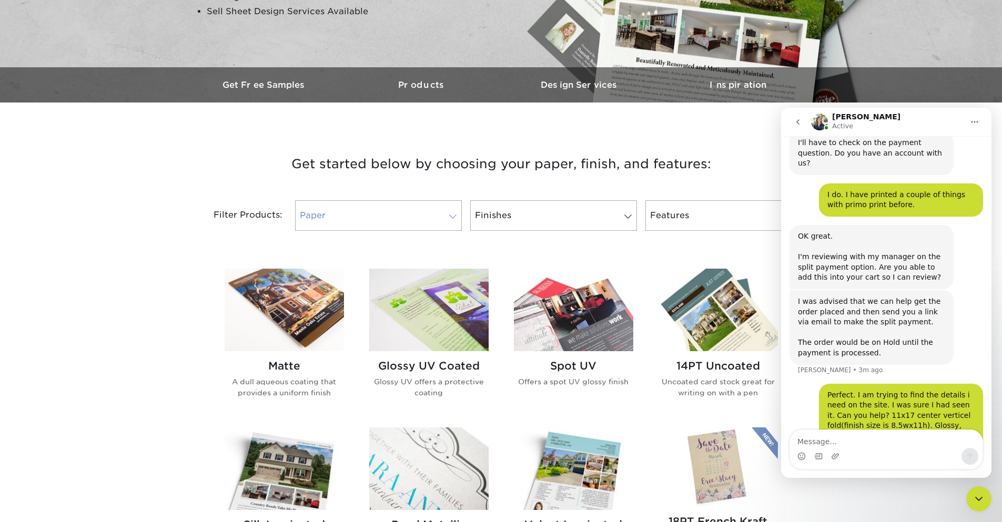
click at [451, 227] on link "Paper 0" at bounding box center [378, 215] width 167 height 31
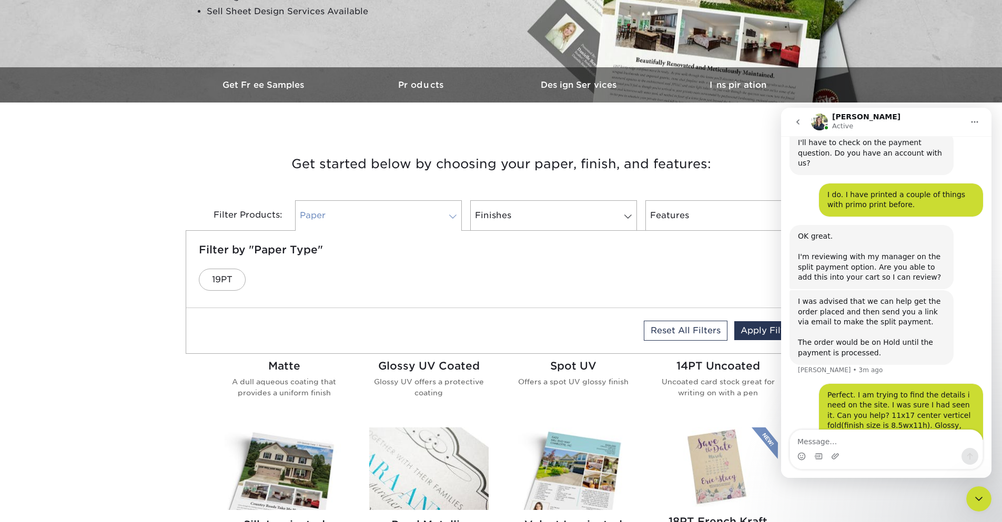
click at [451, 226] on link "Paper 0" at bounding box center [378, 215] width 167 height 31
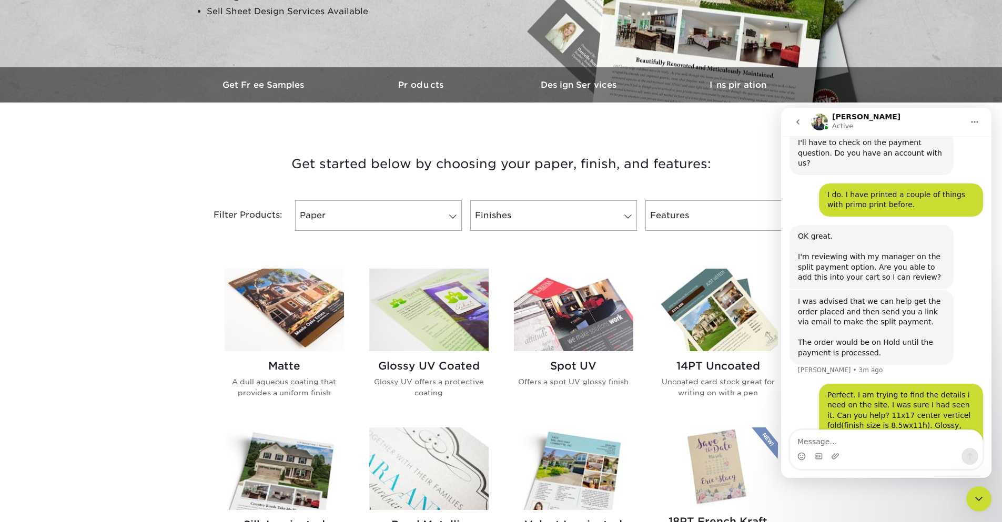
click at [422, 330] on img at bounding box center [428, 310] width 119 height 83
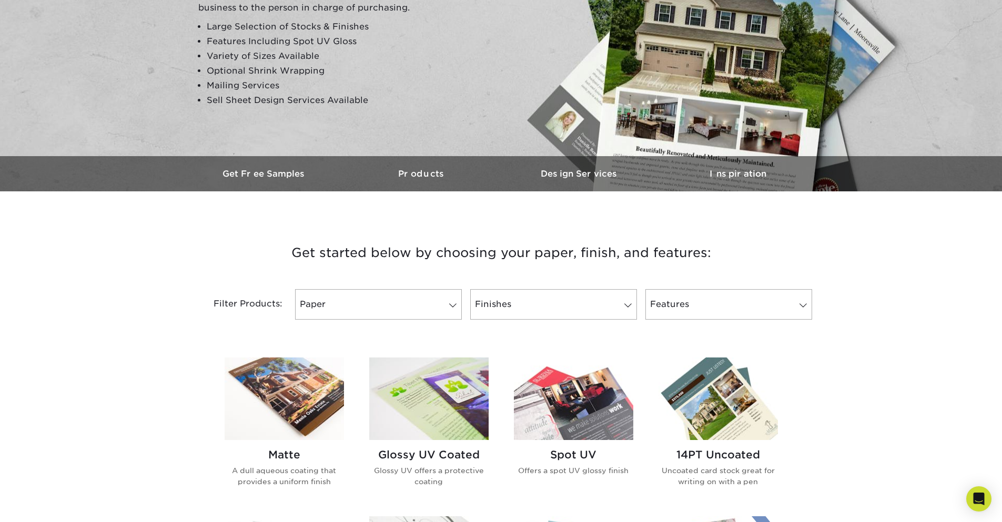
scroll to position [210, 0]
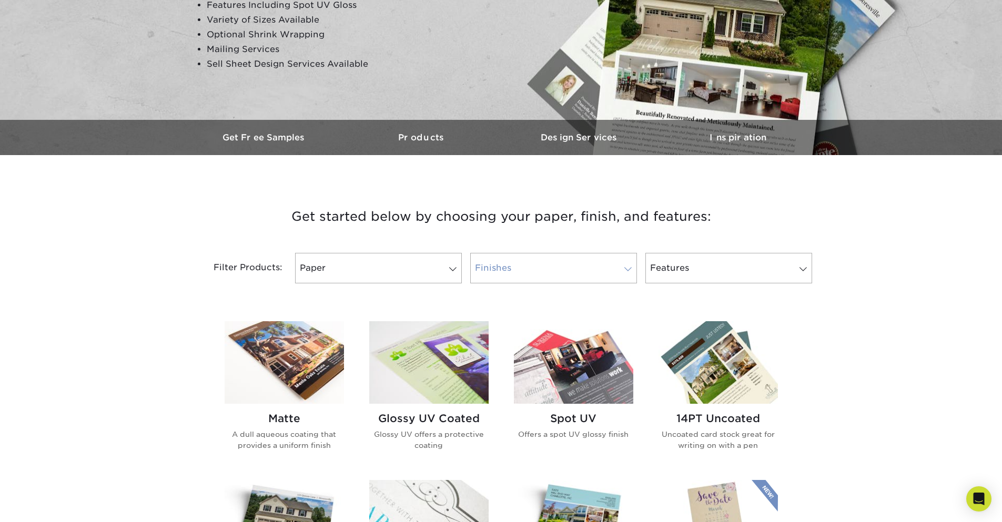
click at [628, 271] on span at bounding box center [628, 269] width 15 height 8
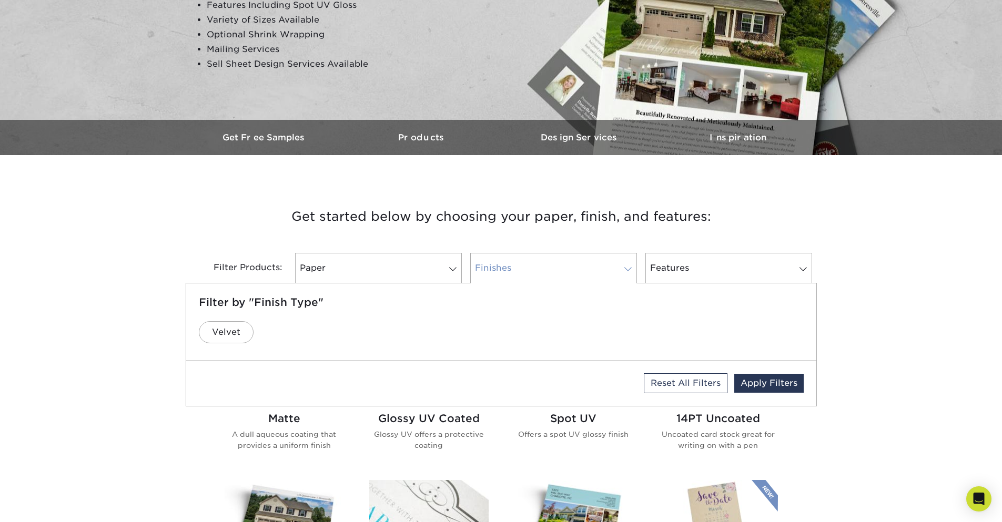
click at [628, 271] on span at bounding box center [628, 269] width 15 height 8
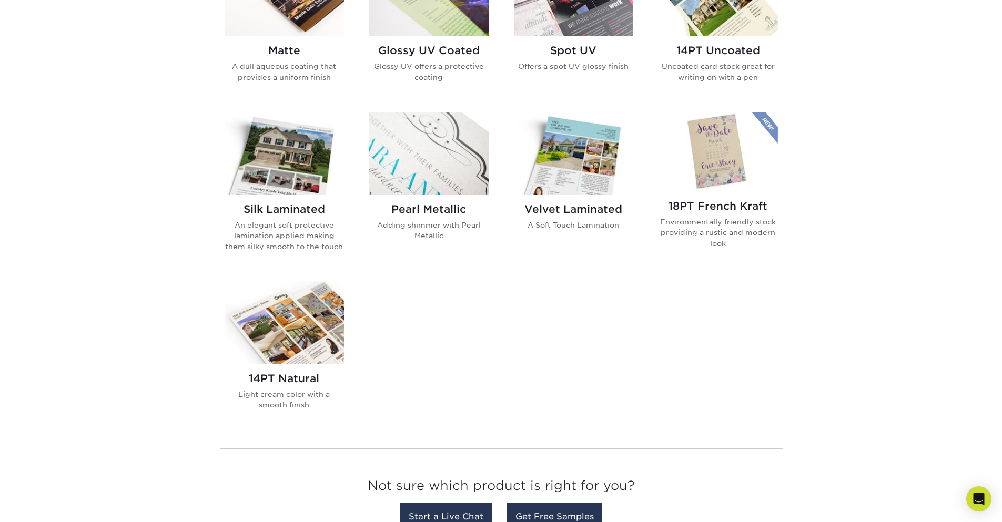
scroll to position [368, 0]
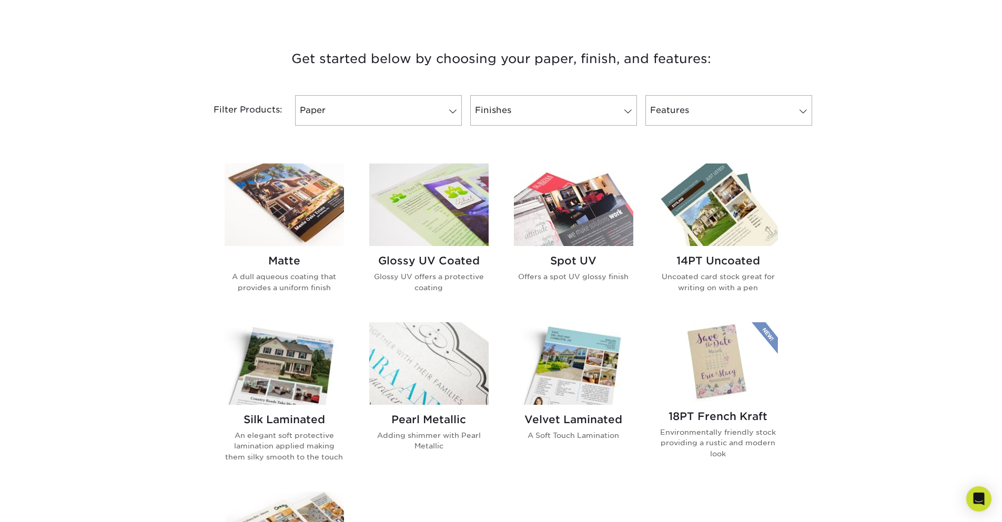
click at [436, 222] on img at bounding box center [428, 205] width 119 height 83
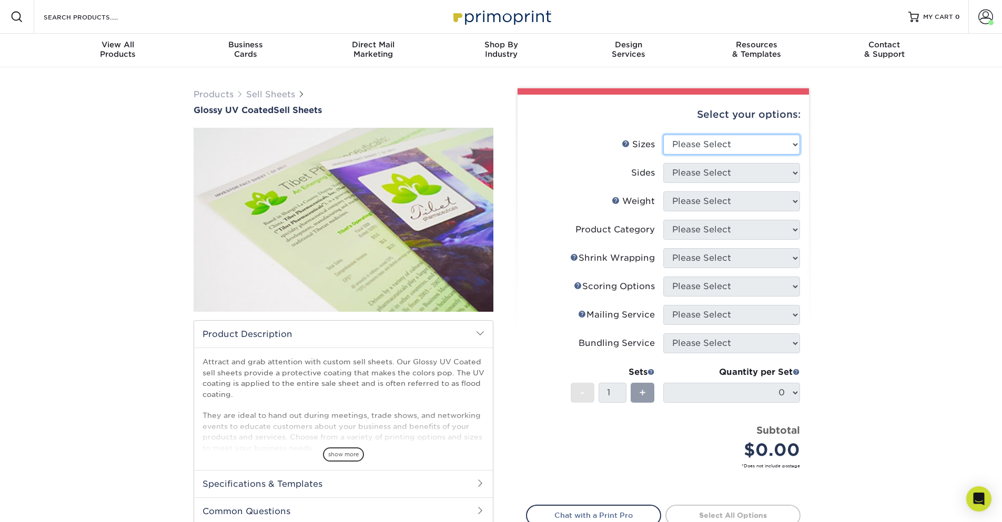
click at [787, 145] on select "Please Select 6" x 18" 7" x 12" 8" x 10" 8.5" x 11" 8.5" x 14" 9" x 12" 9" x 18…" at bounding box center [731, 145] width 137 height 20
select select "11.00x17.00"
click at [663, 135] on select "Please Select 6" x 18" 7" x 12" 8" x 10" 8.5" x 11" 8.5" x 14" 9" x 12" 9" x 18…" at bounding box center [731, 145] width 137 height 20
click at [795, 175] on select "Please Select Print Both Sides Print Front Only" at bounding box center [731, 173] width 137 height 20
select select "13abbda7-1d64-4f25-8bb2-c179b224825d"
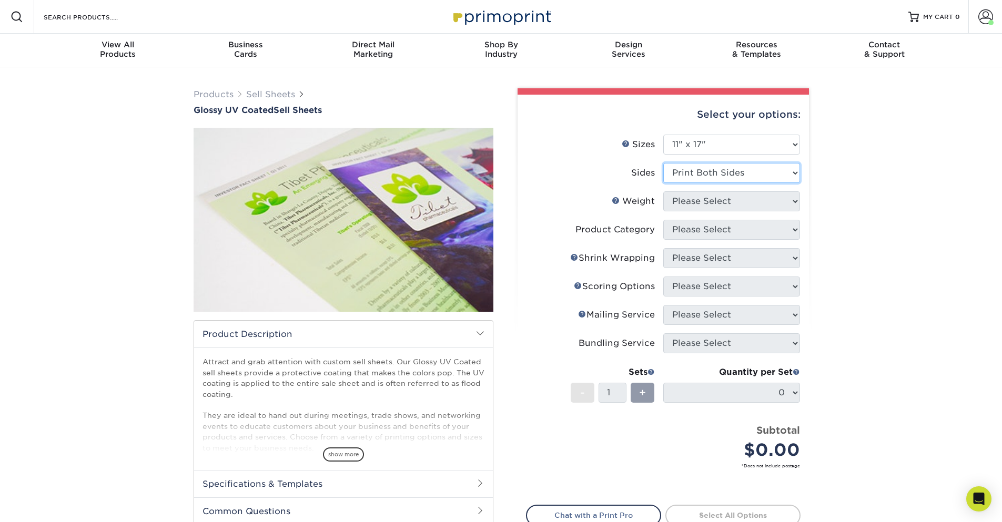
click at [663, 163] on select "Please Select Print Both Sides Print Front Only" at bounding box center [731, 173] width 137 height 20
click at [783, 205] on select "Please Select 14PT 16PT" at bounding box center [731, 201] width 137 height 20
select select "14PT"
click at [663, 191] on select "Please Select 14PT 16PT" at bounding box center [731, 201] width 137 height 20
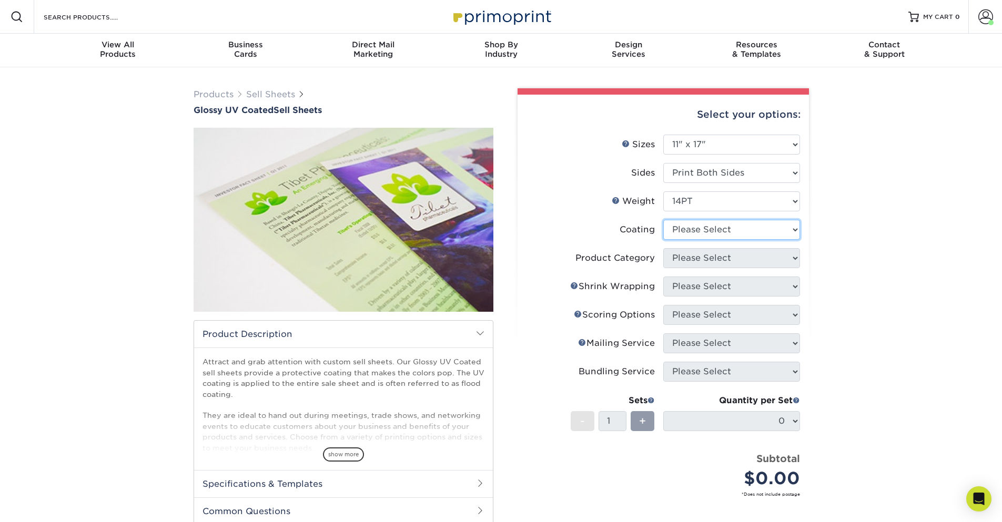
click at [776, 231] on select at bounding box center [731, 230] width 137 height 20
select select "ae367451-b2b8-45df-a344-0f05b6a12993"
click at [663, 220] on select at bounding box center [731, 230] width 137 height 20
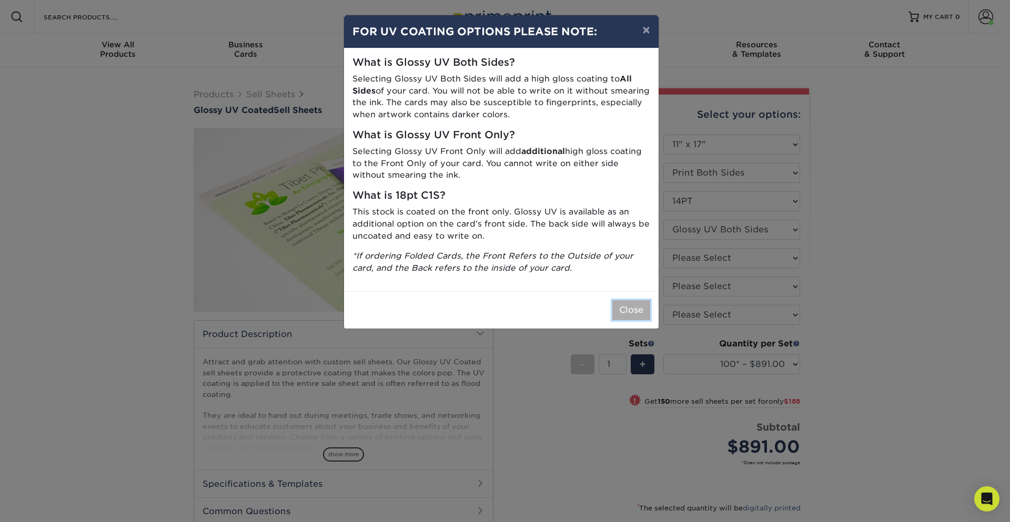
click at [643, 312] on button "Close" at bounding box center [631, 310] width 38 height 20
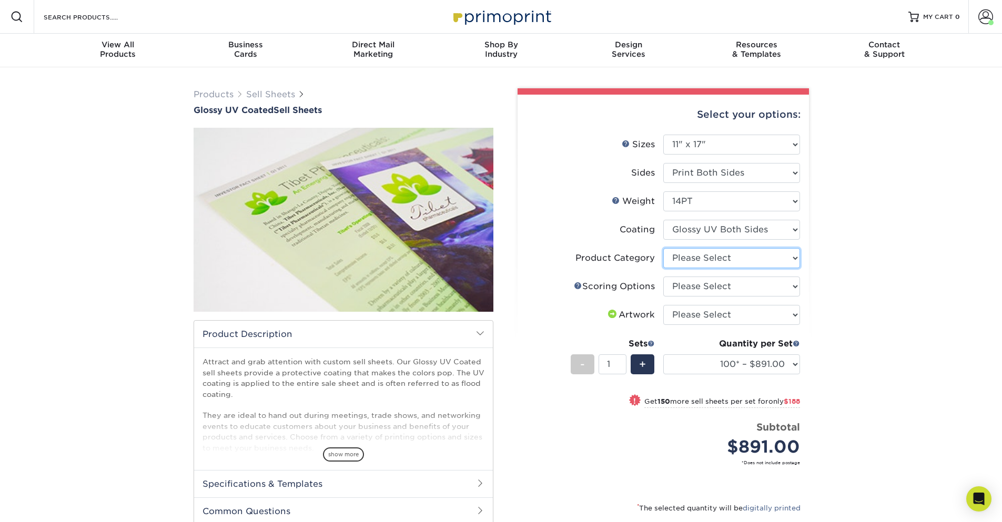
click at [776, 259] on select "Please Select Sell Sheets" at bounding box center [731, 258] width 137 height 20
click at [781, 285] on select "Please Select No Scoring One Score Score in Half Two Scores" at bounding box center [731, 287] width 137 height 20
select select "b23166fa-223a-4016-b2d3-d3438452c7d9"
click at [663, 277] on select "Please Select No Scoring One Score Score in Half Two Scores" at bounding box center [731, 287] width 137 height 20
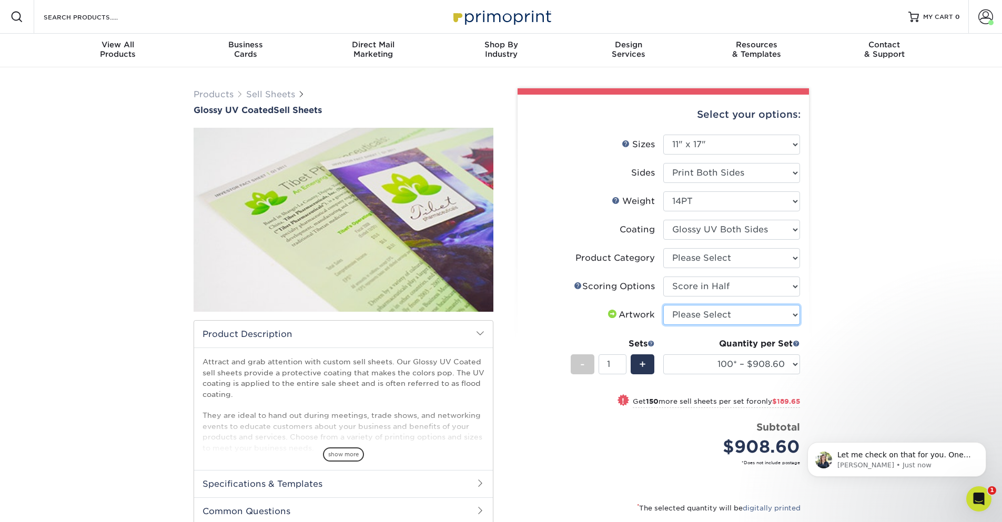
click at [782, 317] on select "Please Select I will upload files I need a design - $150" at bounding box center [731, 315] width 137 height 20
click at [900, 463] on p "[PERSON_NAME] • Just now" at bounding box center [905, 465] width 136 height 9
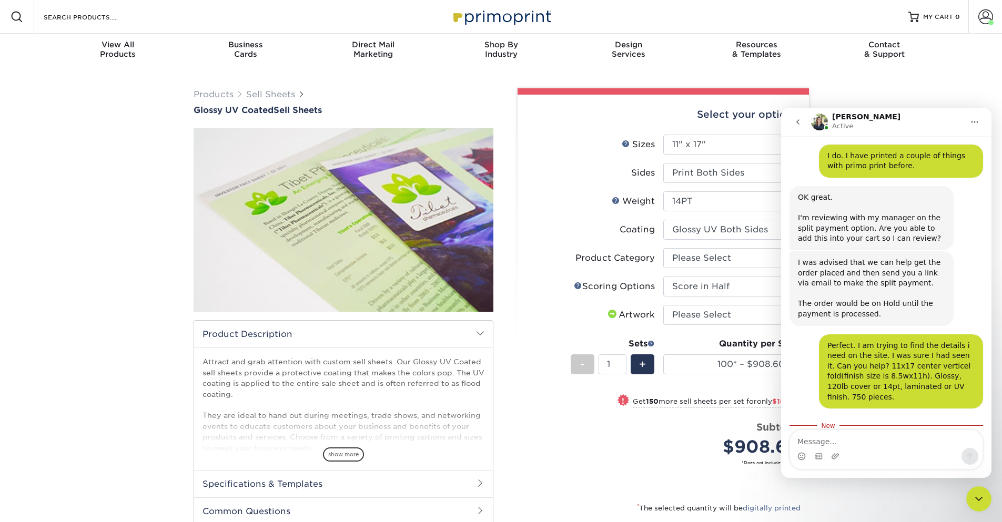
scroll to position [318, 0]
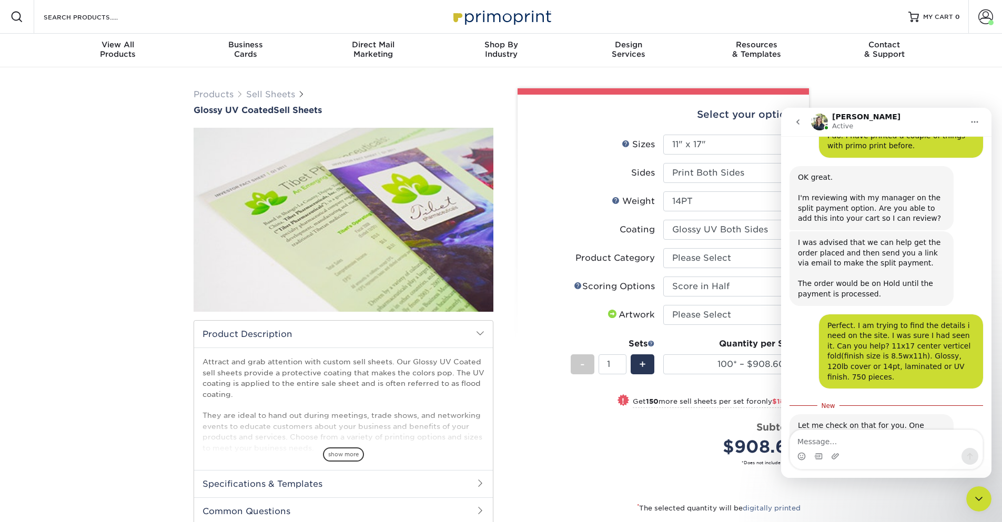
click at [866, 453] on div "Intercom messenger" at bounding box center [886, 456] width 193 height 17
click at [824, 442] on textarea "Message…" at bounding box center [886, 439] width 193 height 18
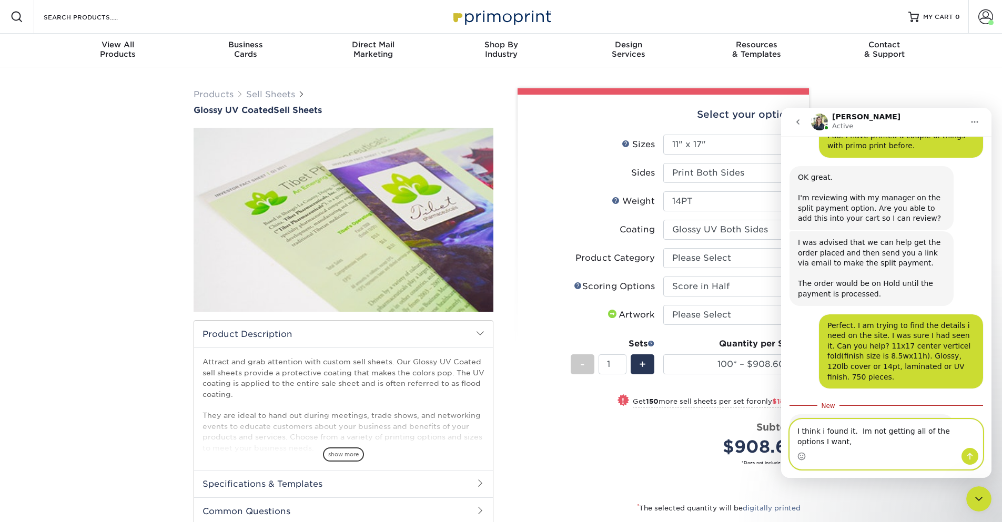
scroll to position [328, 0]
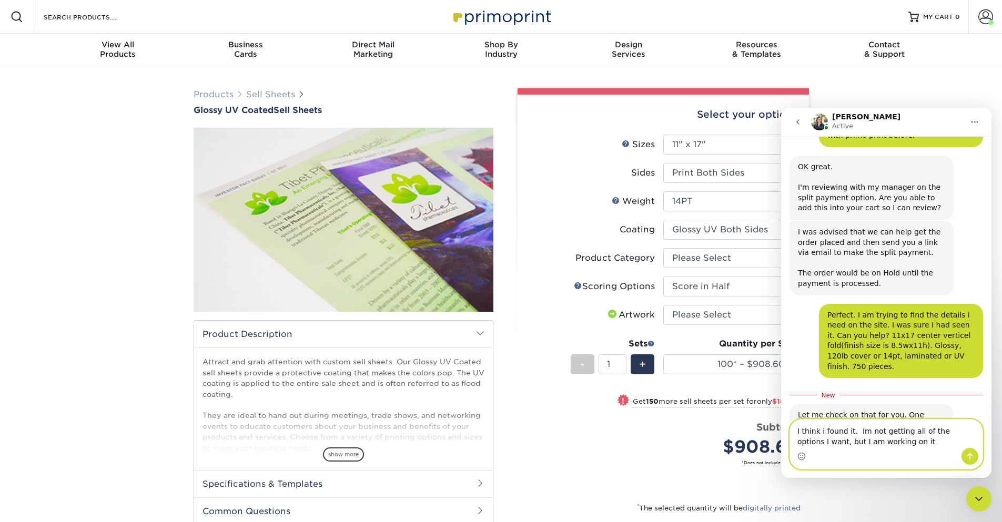
type textarea "I think i found it. Im not getting all of the options I want, but I am working …"
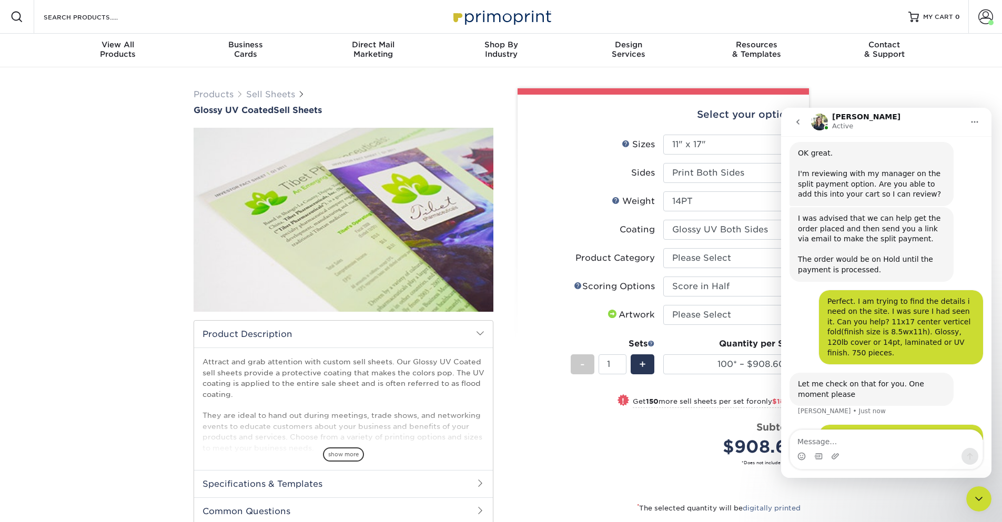
click at [541, 298] on li "Scoring Help Scoring Options Please Select No Scoring One Score Score in Half T…" at bounding box center [664, 291] width 274 height 28
click at [896, 84] on div "Products Sell Sheets Glossy UV Coated Sell Sheets show more Templates" at bounding box center [501, 356] width 1002 height 578
click at [792, 122] on button "go back" at bounding box center [798, 122] width 20 height 20
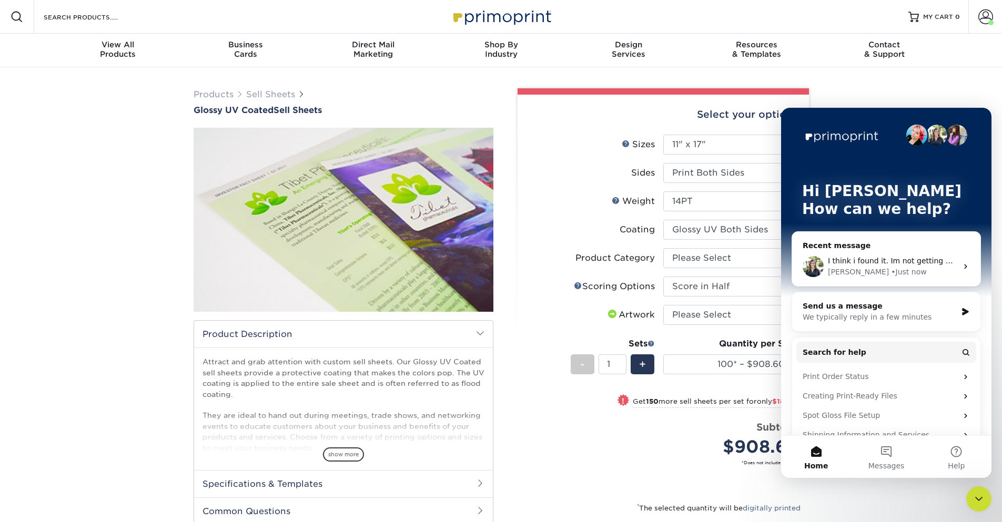
click at [987, 500] on div "Close Intercom Messenger" at bounding box center [978, 499] width 25 height 25
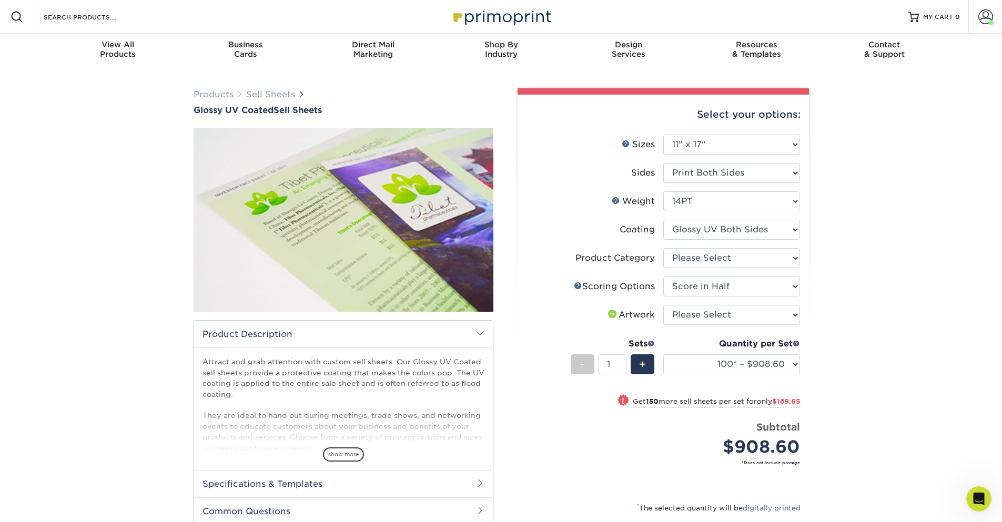
click at [792, 313] on select "Please Select I will upload files I need a design - $150" at bounding box center [731, 315] width 137 height 20
select select "upload"
click at [663, 305] on select "Please Select I will upload files I need a design - $150" at bounding box center [731, 315] width 137 height 20
click at [794, 362] on select "100* – $908.60 250* – $1098.25 500 – $1212.00 1000 – $1334.50 2500 – $1724.00 5…" at bounding box center [731, 365] width 137 height 20
select select "1000 – $1334.50"
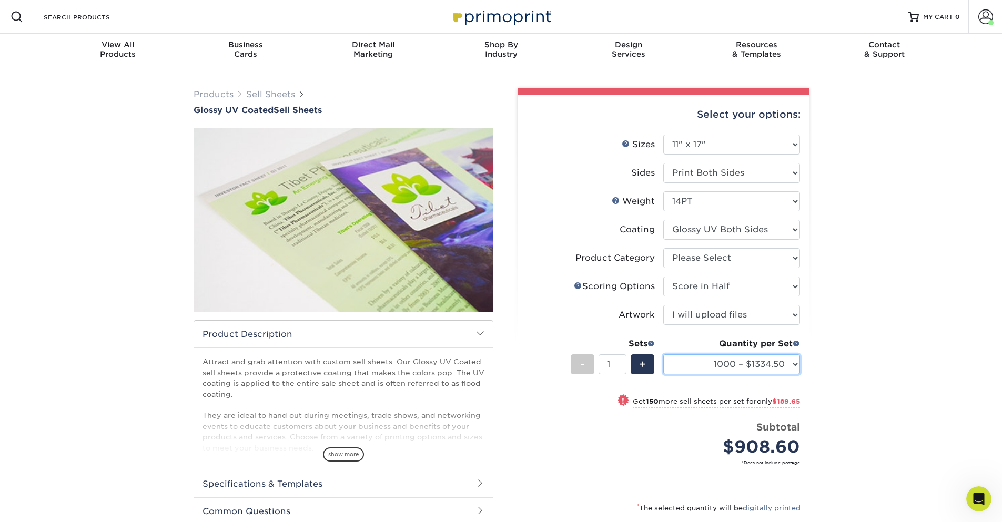
click at [663, 355] on select "100* – $908.60 250* – $1098.25 500 – $1212.00 1000 – $1334.50 2500 – $1724.00 5…" at bounding box center [731, 365] width 137 height 20
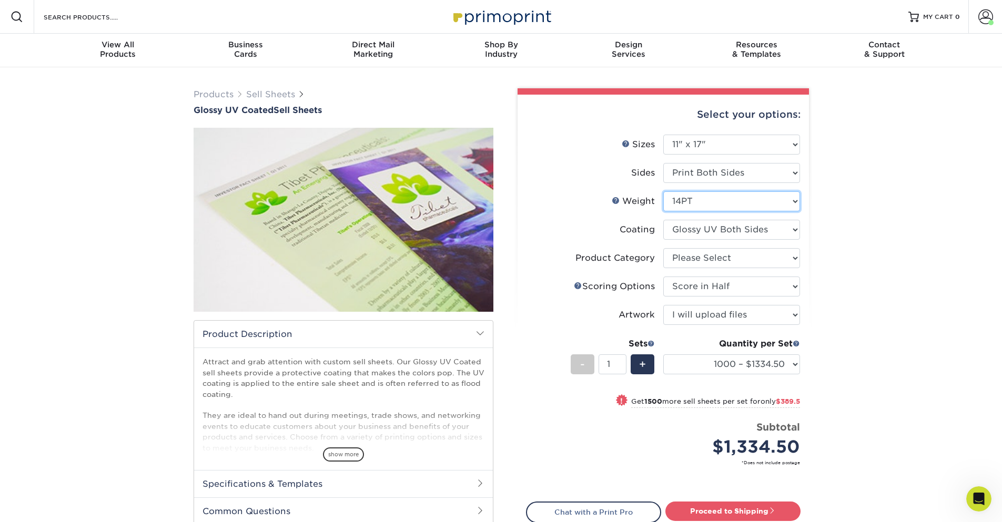
click at [792, 199] on select "Please Select 14PT 16PT" at bounding box center [731, 201] width 137 height 20
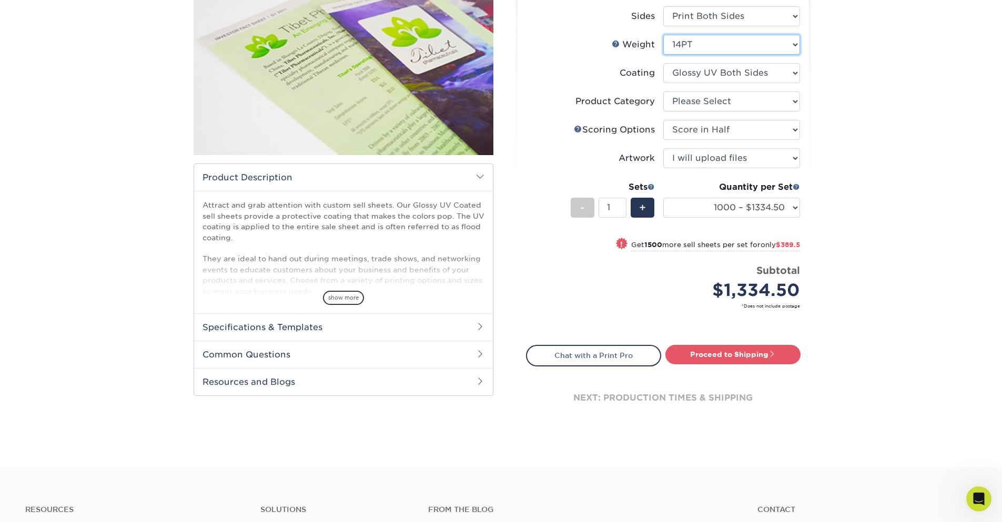
scroll to position [158, 0]
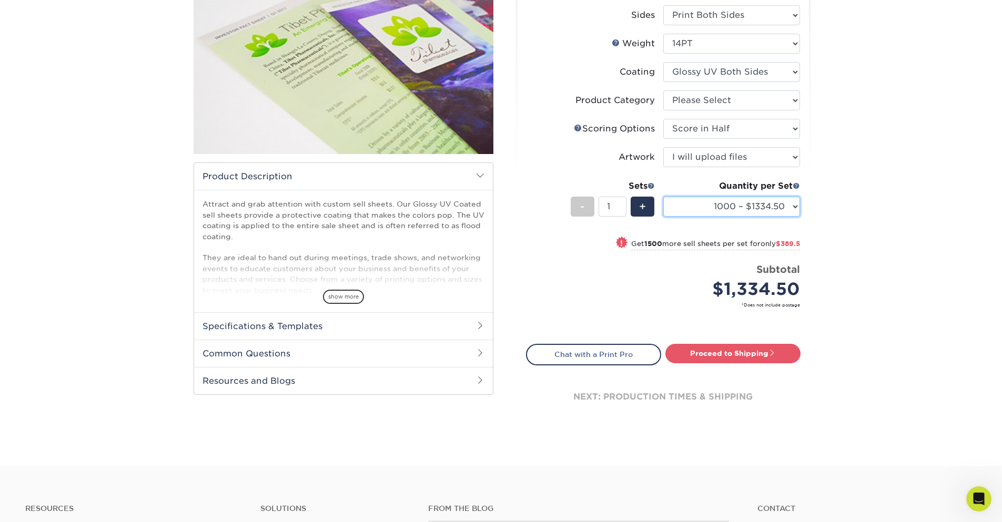
click at [795, 206] on select "100* – $908.60 250* – $1098.25 500 – $1212.00 1000 – $1334.50 2500 – $1724.00 5…" at bounding box center [731, 207] width 137 height 20
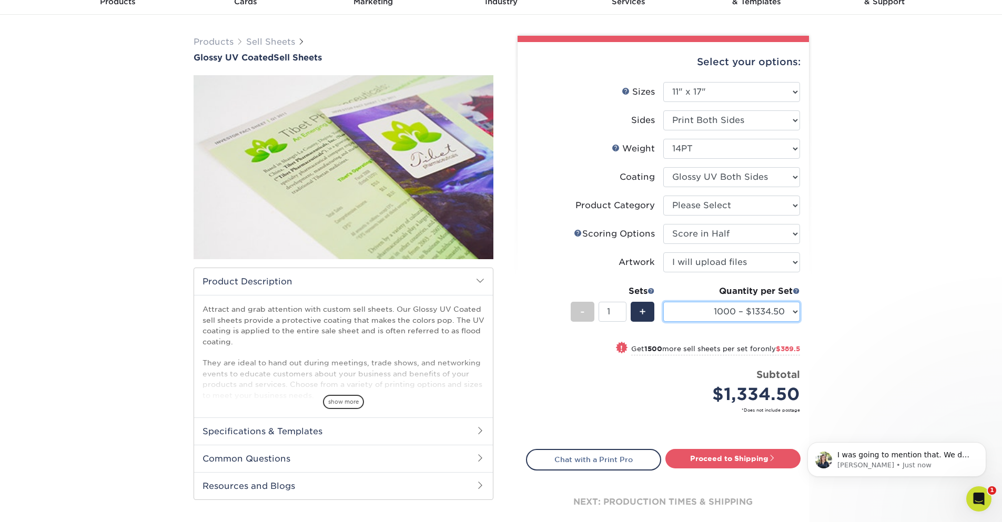
scroll to position [0, 0]
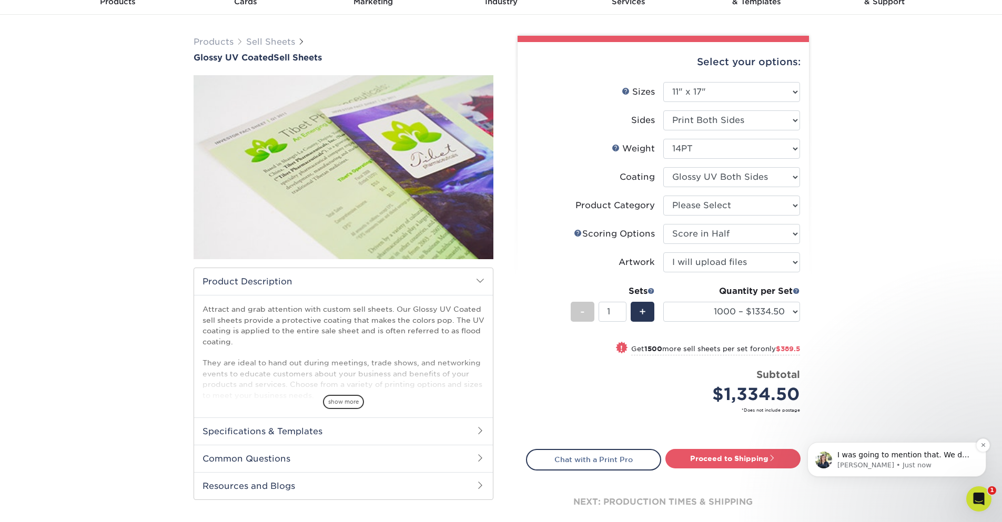
click at [908, 451] on p "I was going to mention that. We do not have a 120lb option or offer laminate wi…" at bounding box center [905, 455] width 136 height 11
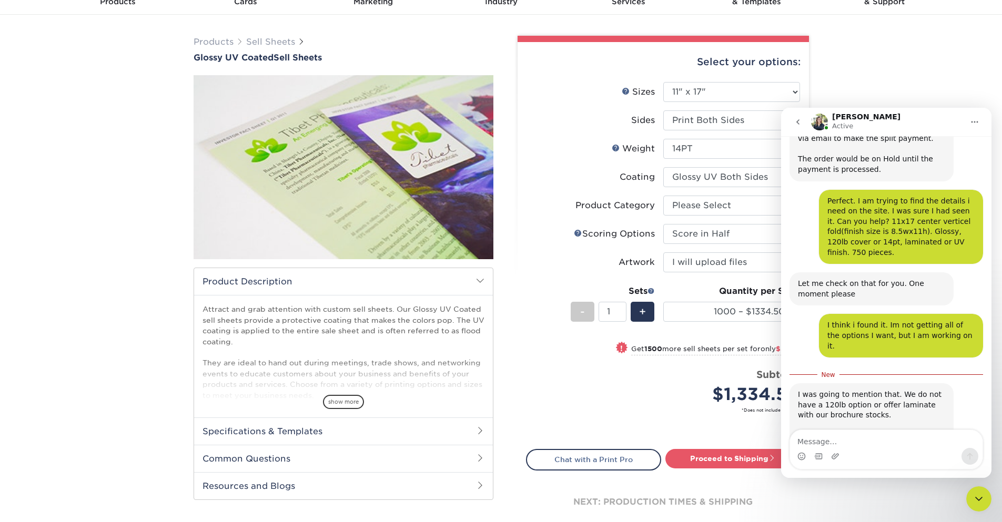
scroll to position [483, 0]
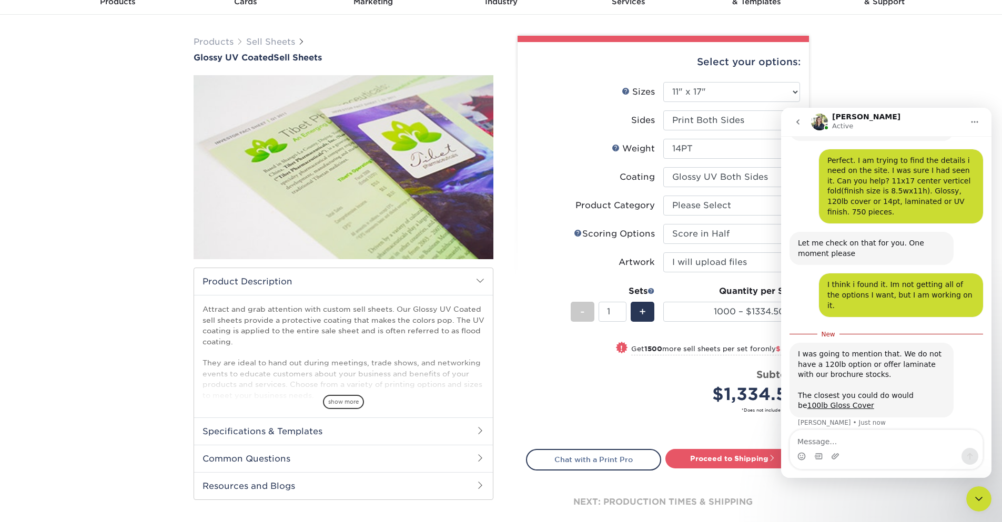
click at [883, 441] on textarea "Message…" at bounding box center [886, 439] width 193 height 18
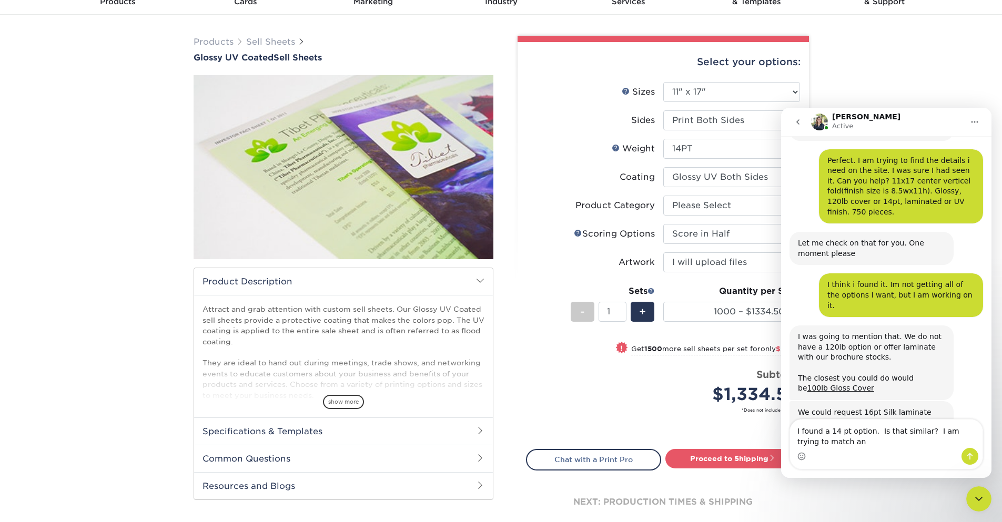
click at [917, 432] on textarea "I found a 14 pt option. Is that similar? I am trying to match an" at bounding box center [886, 434] width 193 height 28
click at [886, 441] on textarea "I found a 14 pt option. Is that similar size? I am trying to match an" at bounding box center [886, 434] width 193 height 28
type textarea "I found a 14 pt option. Is that similar size? I am trying to match an existing …"
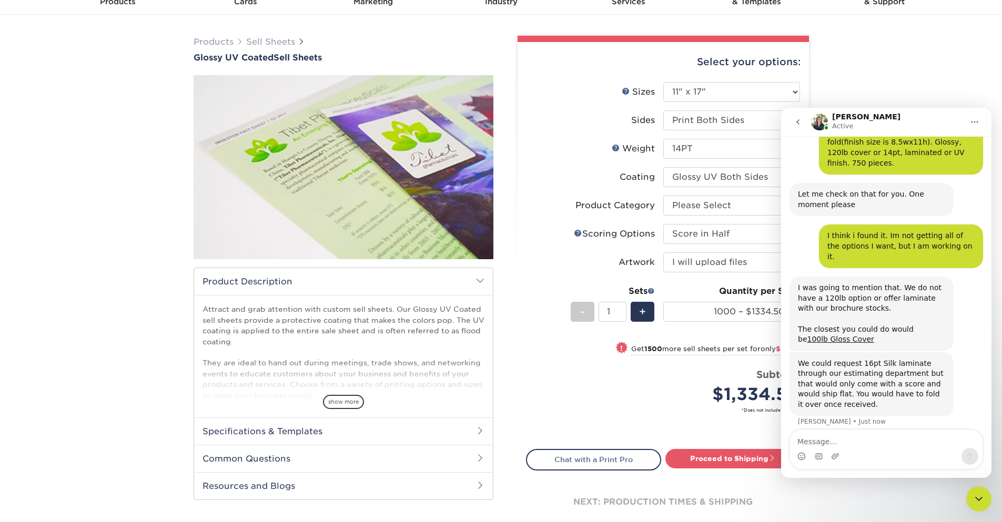
click at [979, 500] on icon "Close Intercom Messenger" at bounding box center [978, 499] width 7 height 4
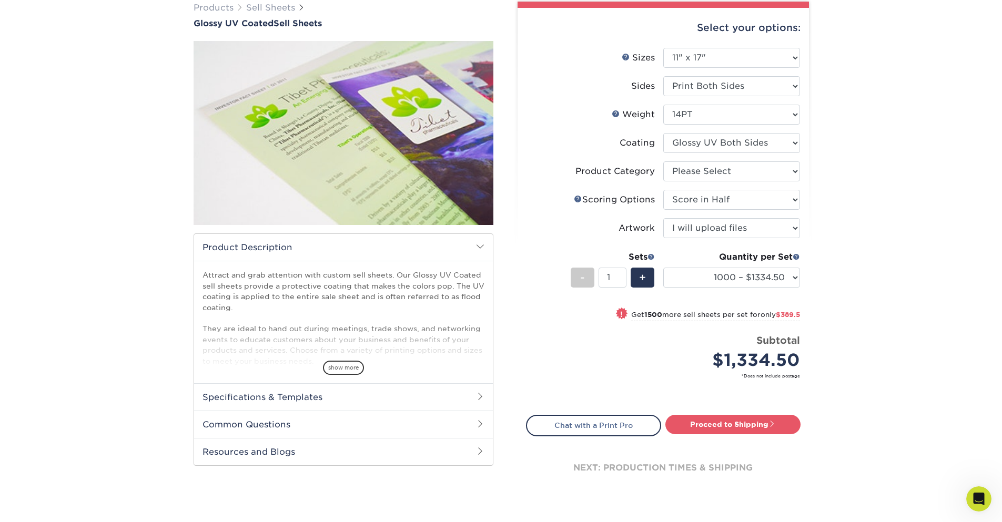
scroll to position [105, 0]
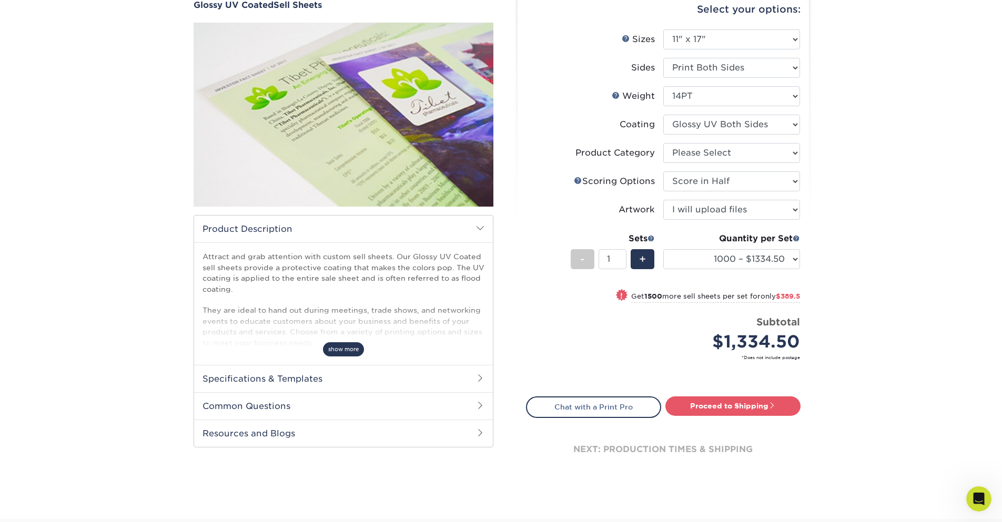
click at [356, 346] on span "show more" at bounding box center [343, 349] width 41 height 14
click at [370, 375] on h2 "Specifications & Templates" at bounding box center [343, 378] width 299 height 27
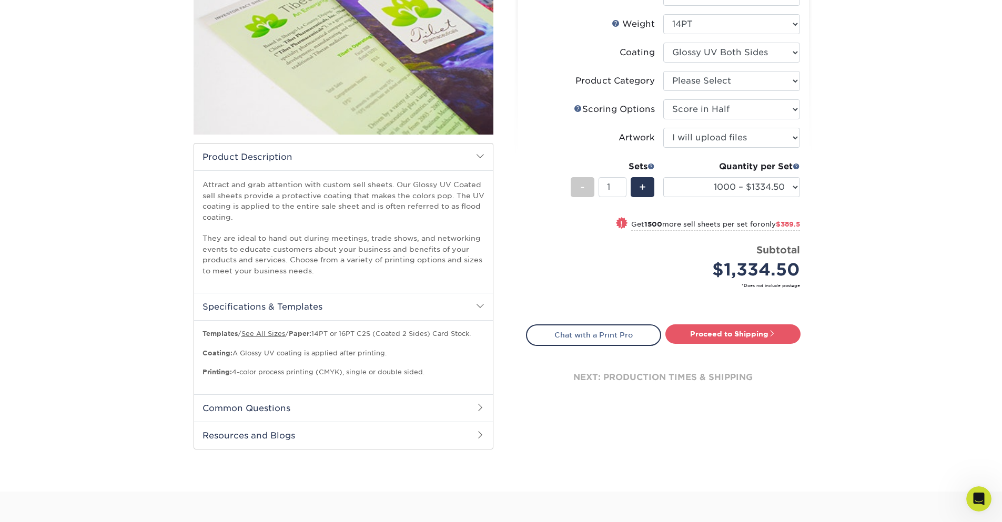
scroll to position [263, 0]
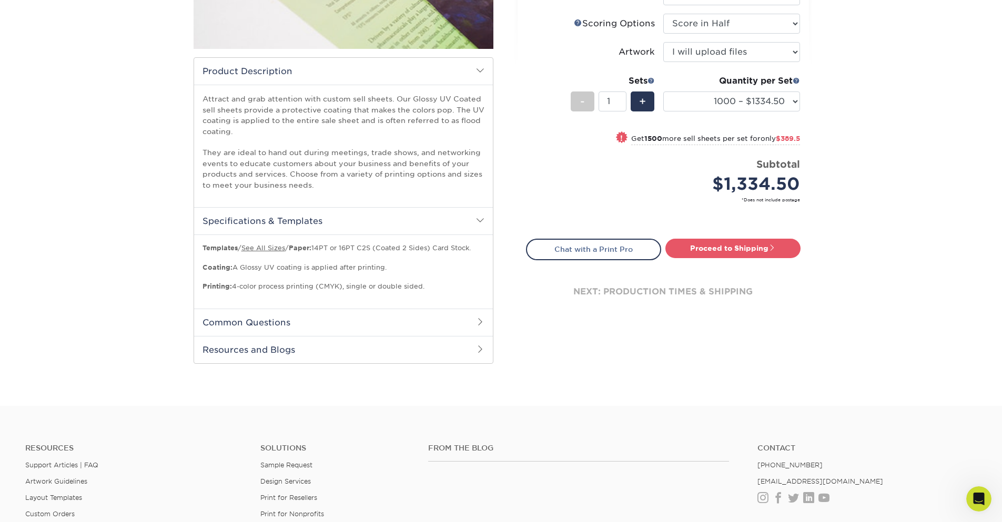
click at [373, 327] on h2 "Common Questions" at bounding box center [343, 322] width 299 height 27
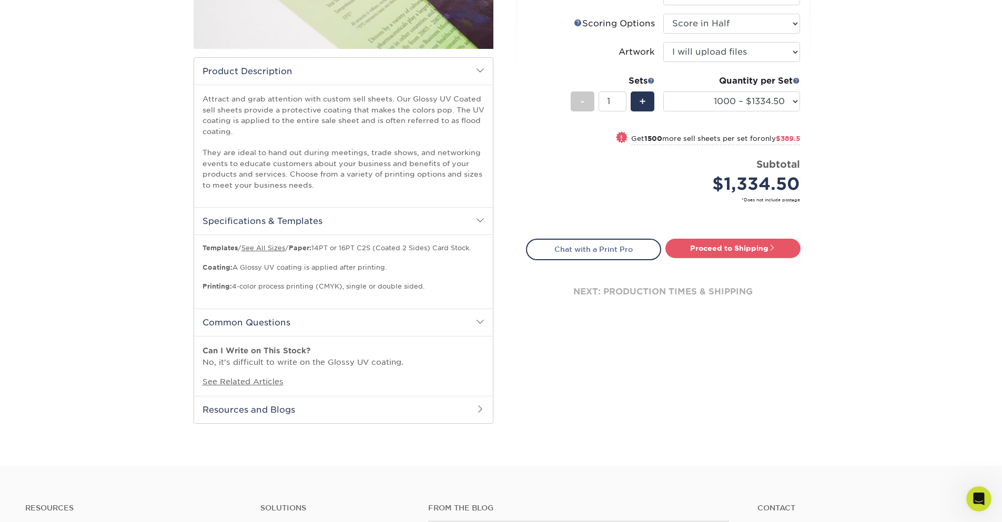
scroll to position [572, 0]
click at [372, 327] on h2 "Common Questions" at bounding box center [343, 322] width 299 height 27
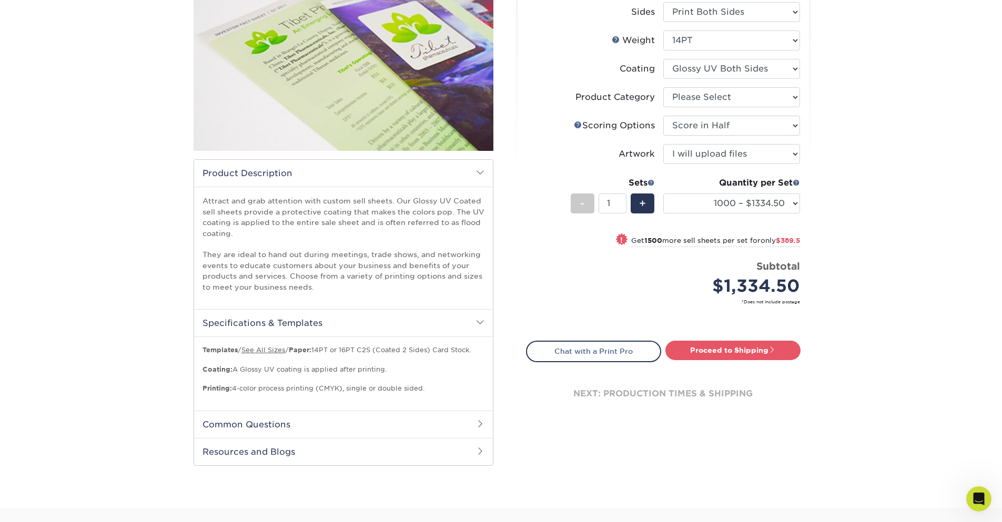
scroll to position [210, 0]
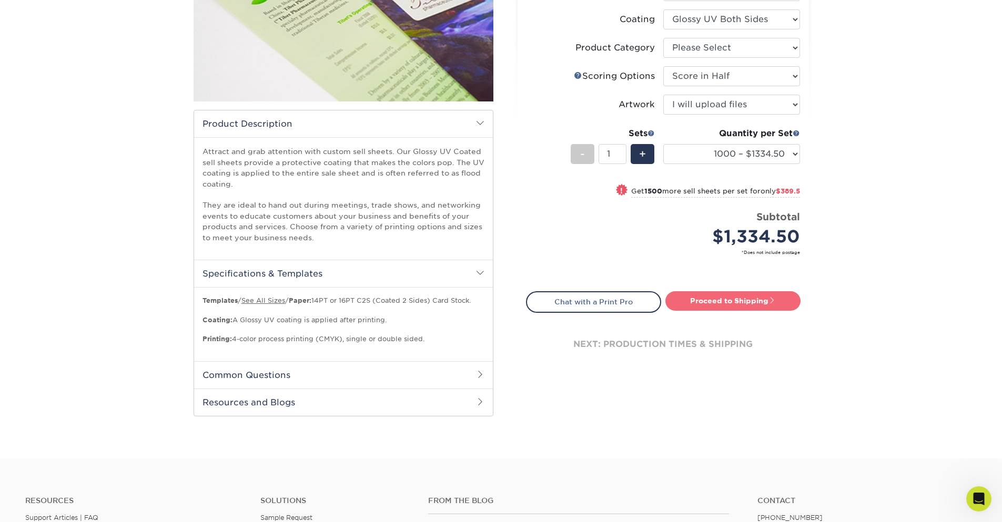
click at [748, 301] on link "Proceed to Shipping" at bounding box center [732, 300] width 135 height 19
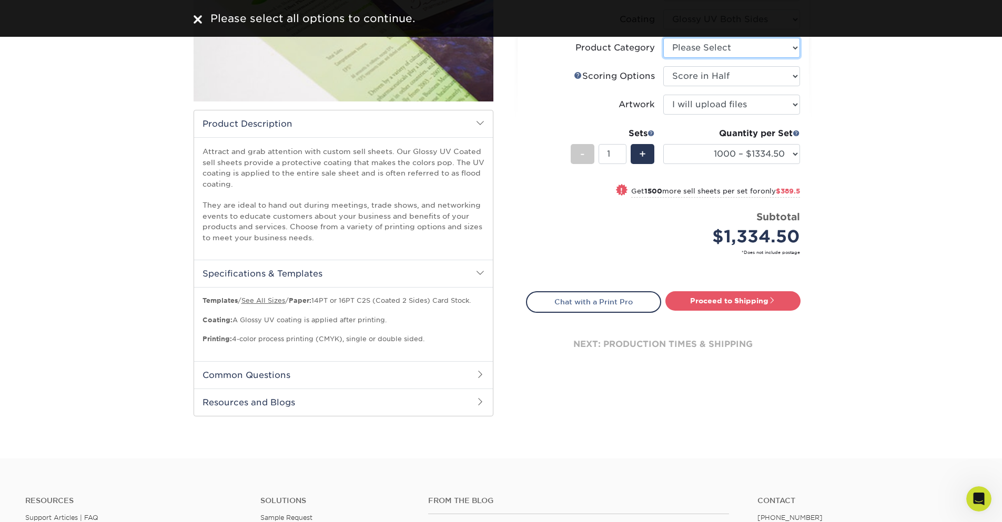
click at [790, 46] on select "Please Select Sell Sheets" at bounding box center [731, 48] width 137 height 20
select select "eddd4a87-9082-47bb-843b-3bca55f6c842"
click at [663, 38] on select "Please Select Sell Sheets" at bounding box center [731, 48] width 137 height 20
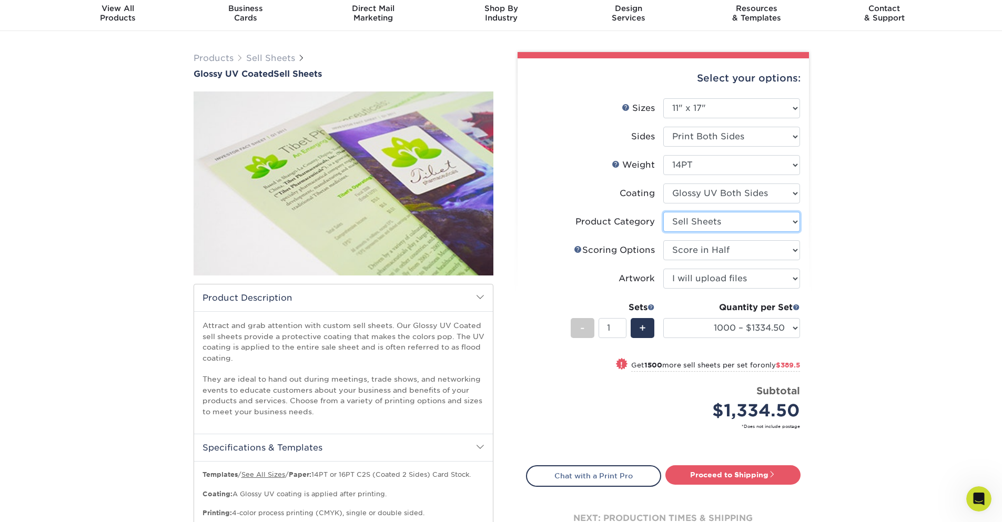
scroll to position [0, 0]
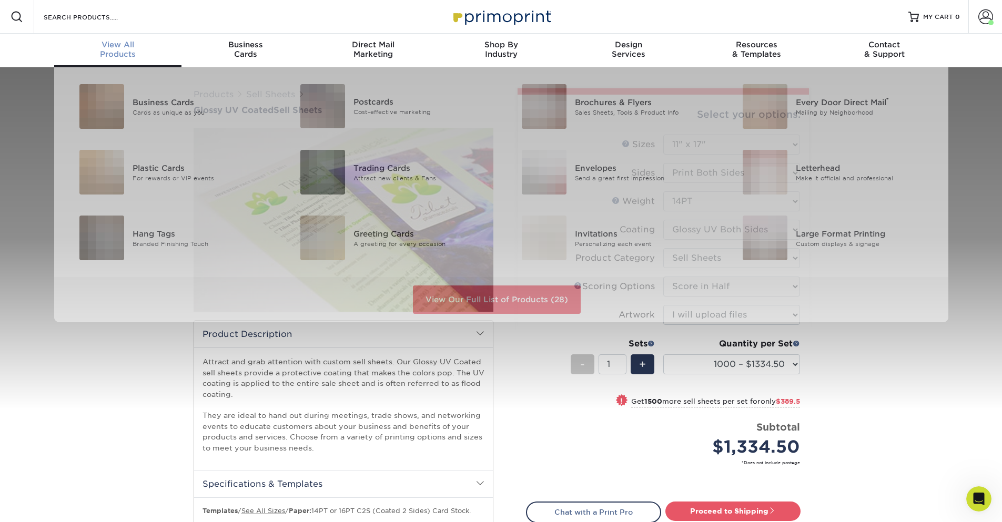
click at [109, 47] on span "View All" at bounding box center [118, 44] width 128 height 9
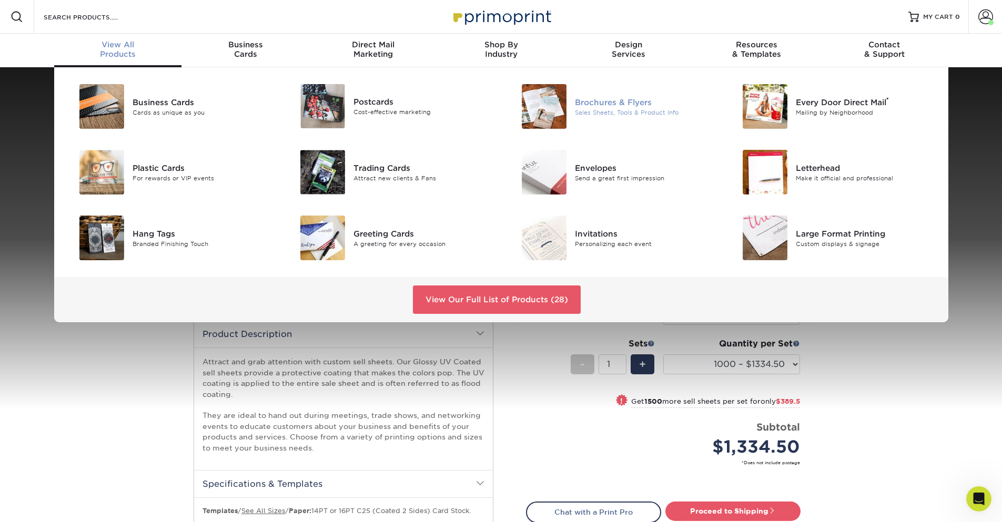
click at [619, 108] on div "Sales Sheets, Tools & Product Info" at bounding box center [644, 112] width 139 height 9
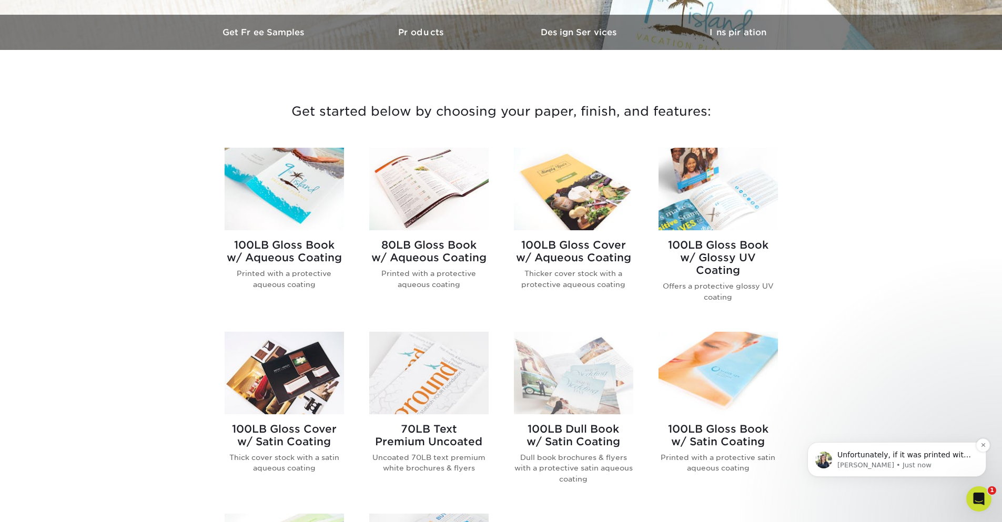
click at [874, 458] on p "Unfortunately, if it was printed with another vendor than I would not be able t…" at bounding box center [905, 455] width 136 height 11
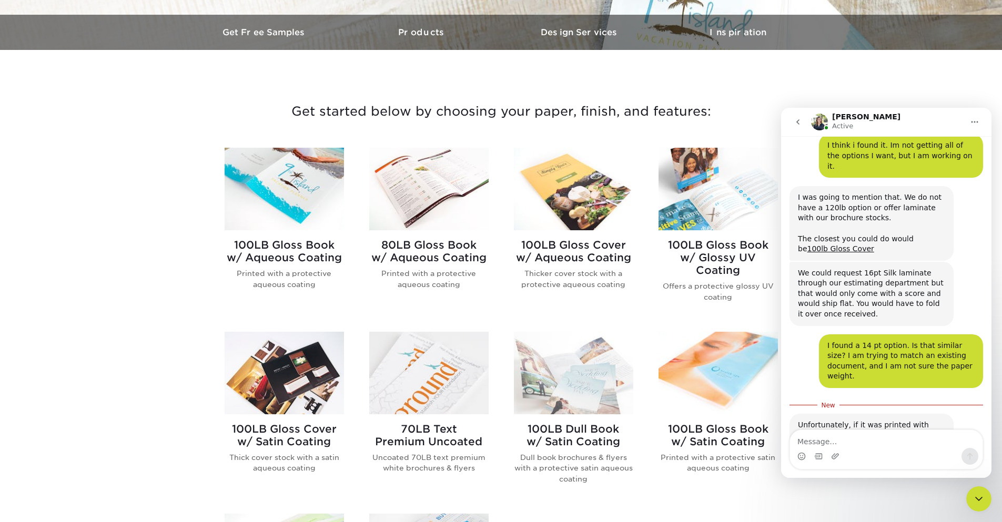
scroll to position [673, 0]
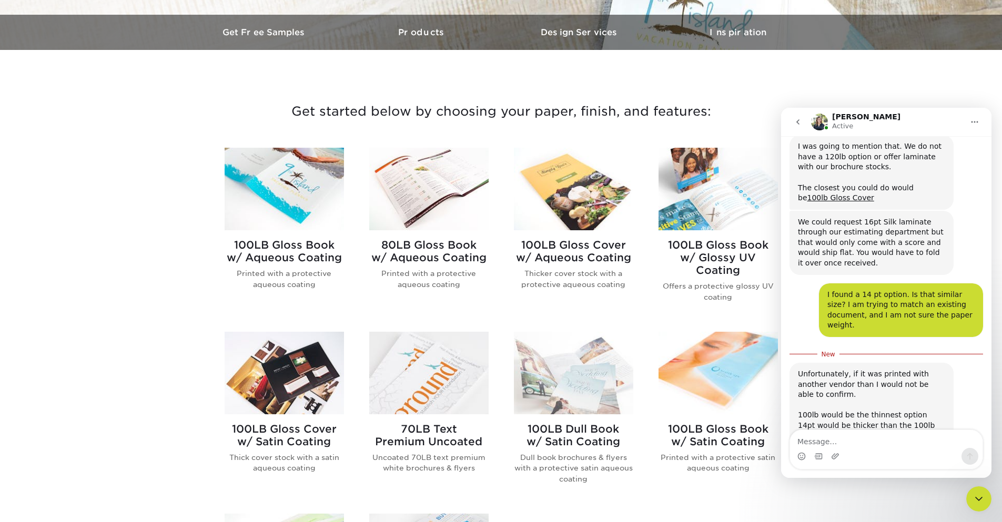
click at [846, 442] on textarea "Message…" at bounding box center [886, 439] width 193 height 18
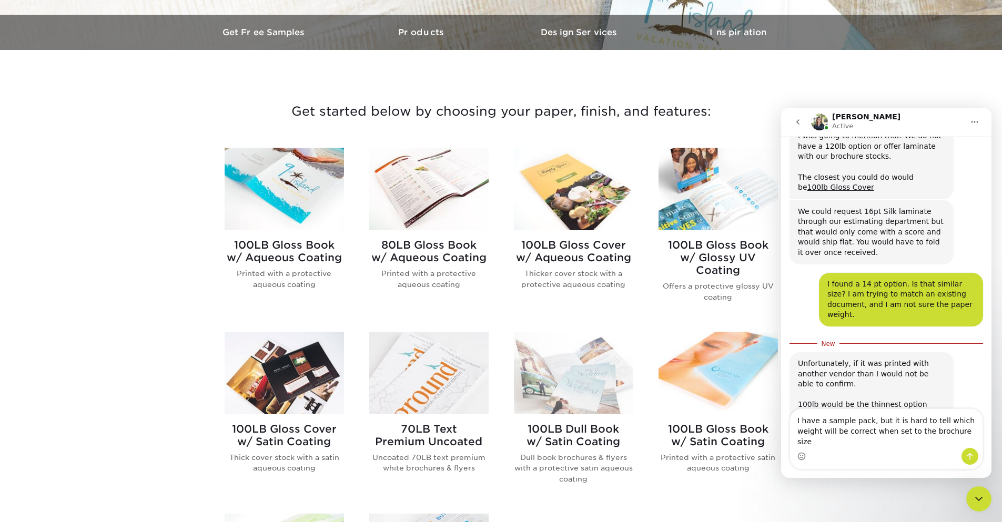
type textarea "I have a sample pack, but it is hard to tell which weight will be correct when …"
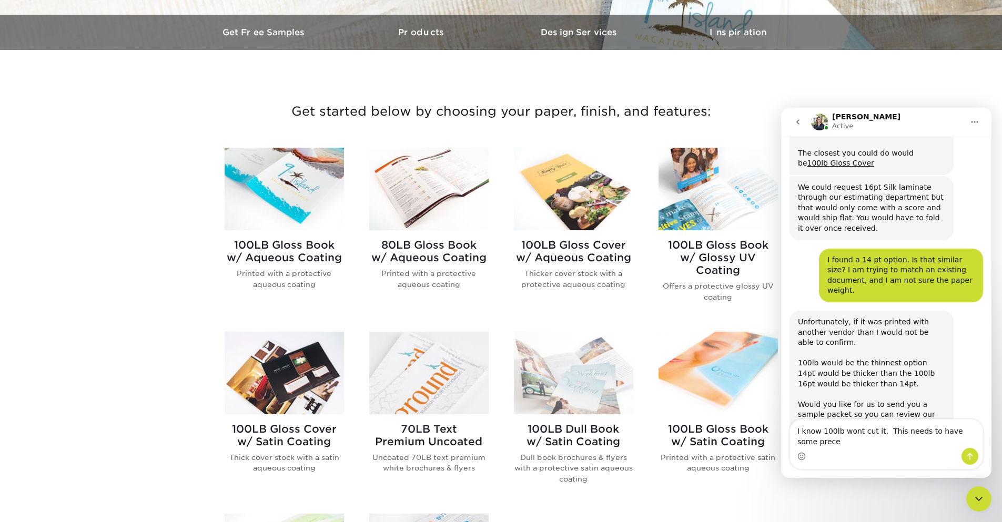
scroll to position [719, 0]
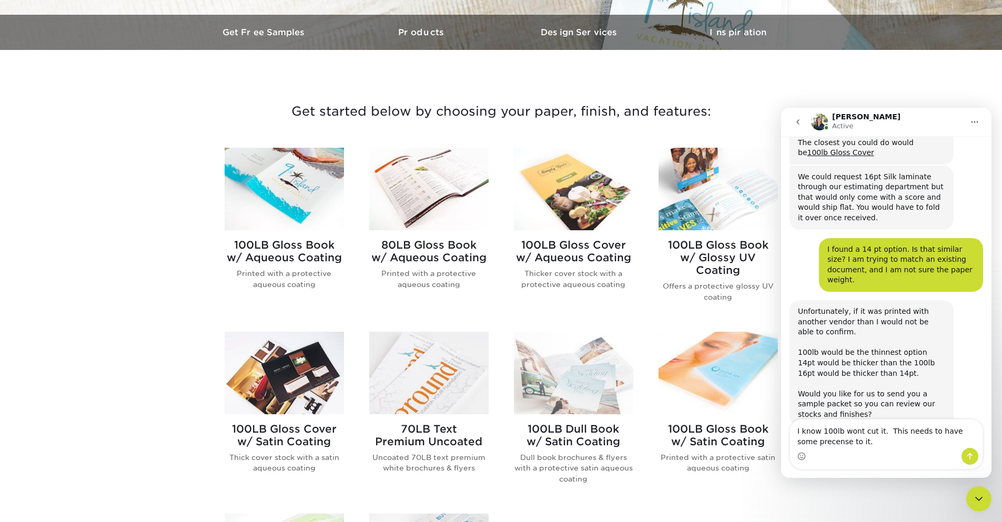
type textarea "I know 100lb wont cut it. This needs to have some precense to it."
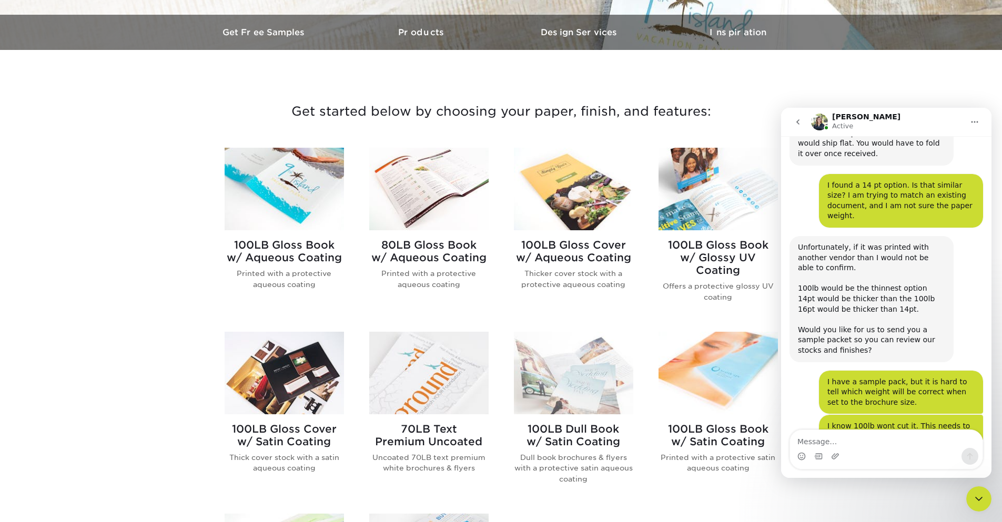
scroll to position [794, 0]
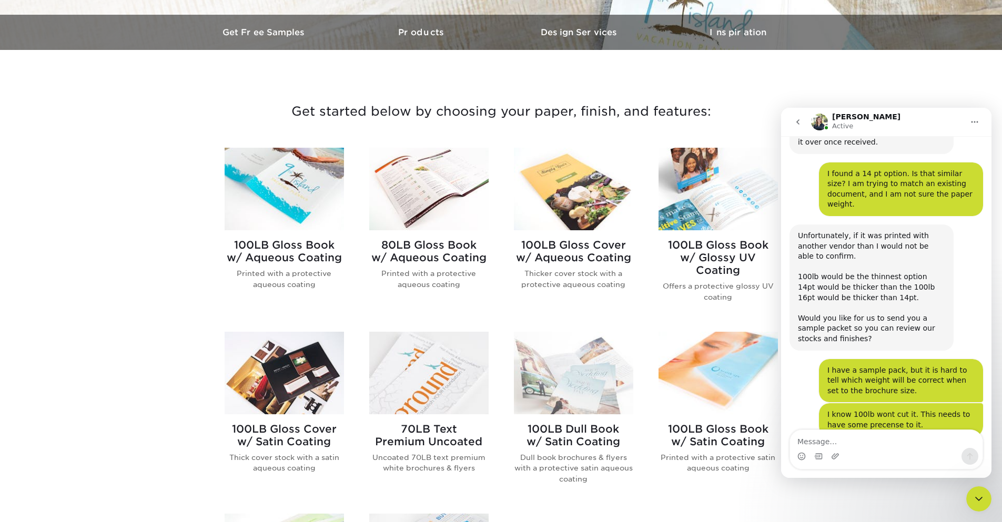
click at [846, 442] on textarea "Message…" at bounding box center [886, 439] width 193 height 18
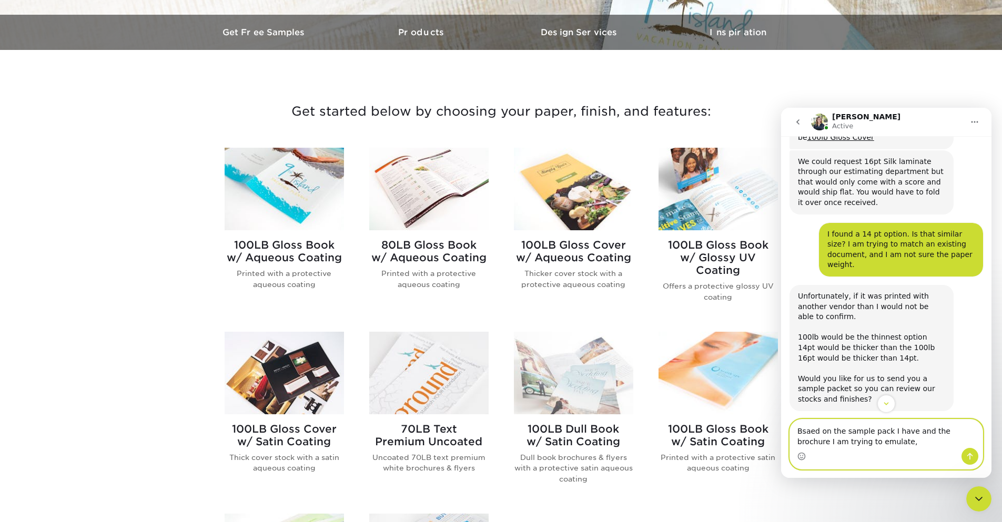
scroll to position [839, 0]
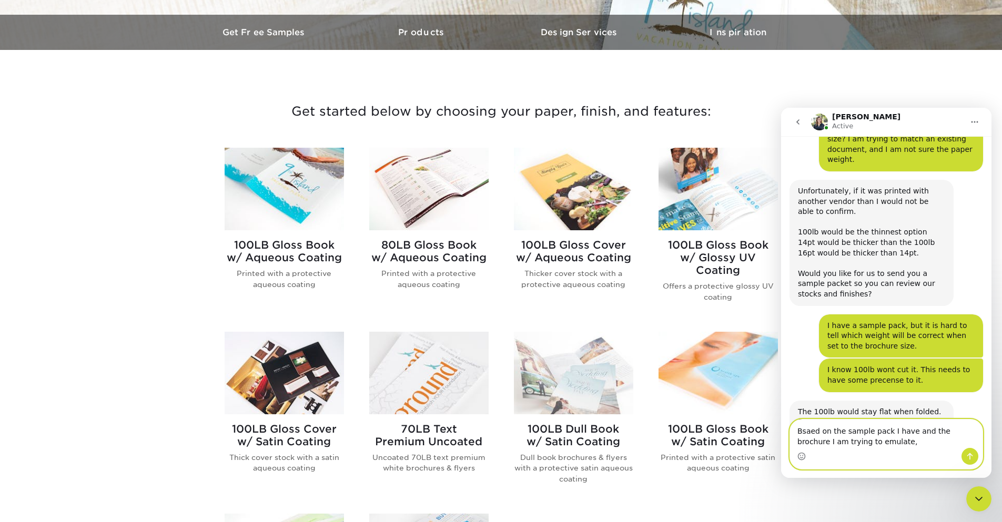
click at [858, 447] on textarea "Bsaed on the sample pack I have and the brochure I am trying to emulate," at bounding box center [886, 434] width 193 height 28
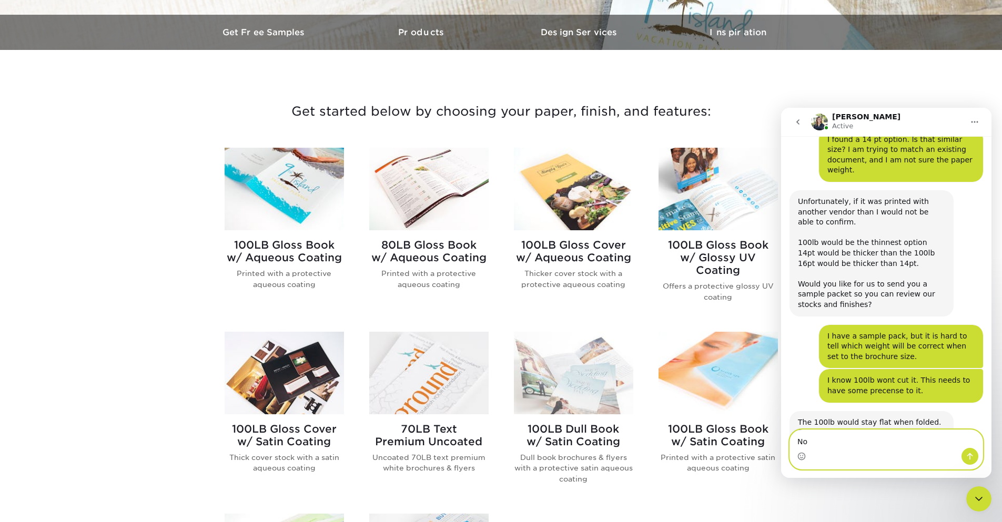
type textarea "N"
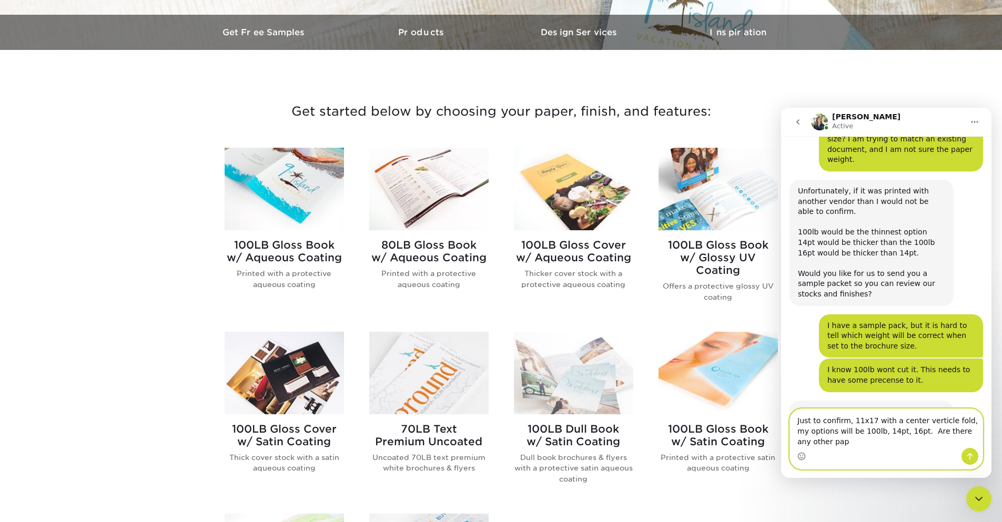
scroll to position [849, 0]
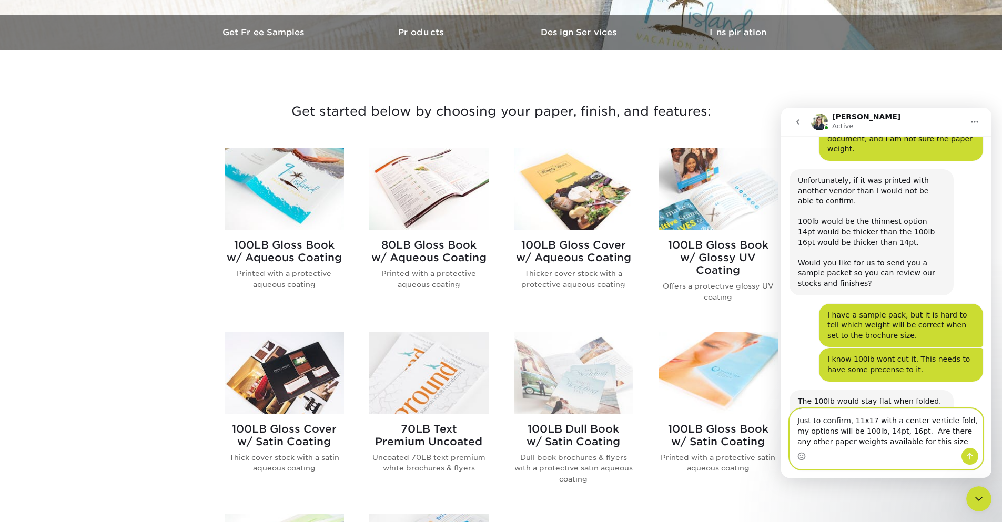
type textarea "Just to confirm, 11x17 with a center verticle fold, my options will be 100lb, 1…"
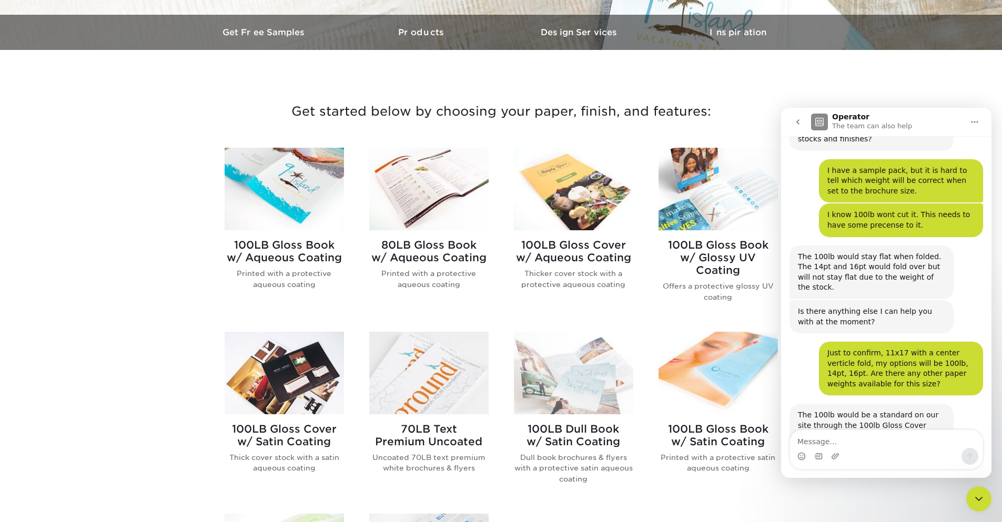
scroll to position [1091, 0]
